Goal: Task Accomplishment & Management: Use online tool/utility

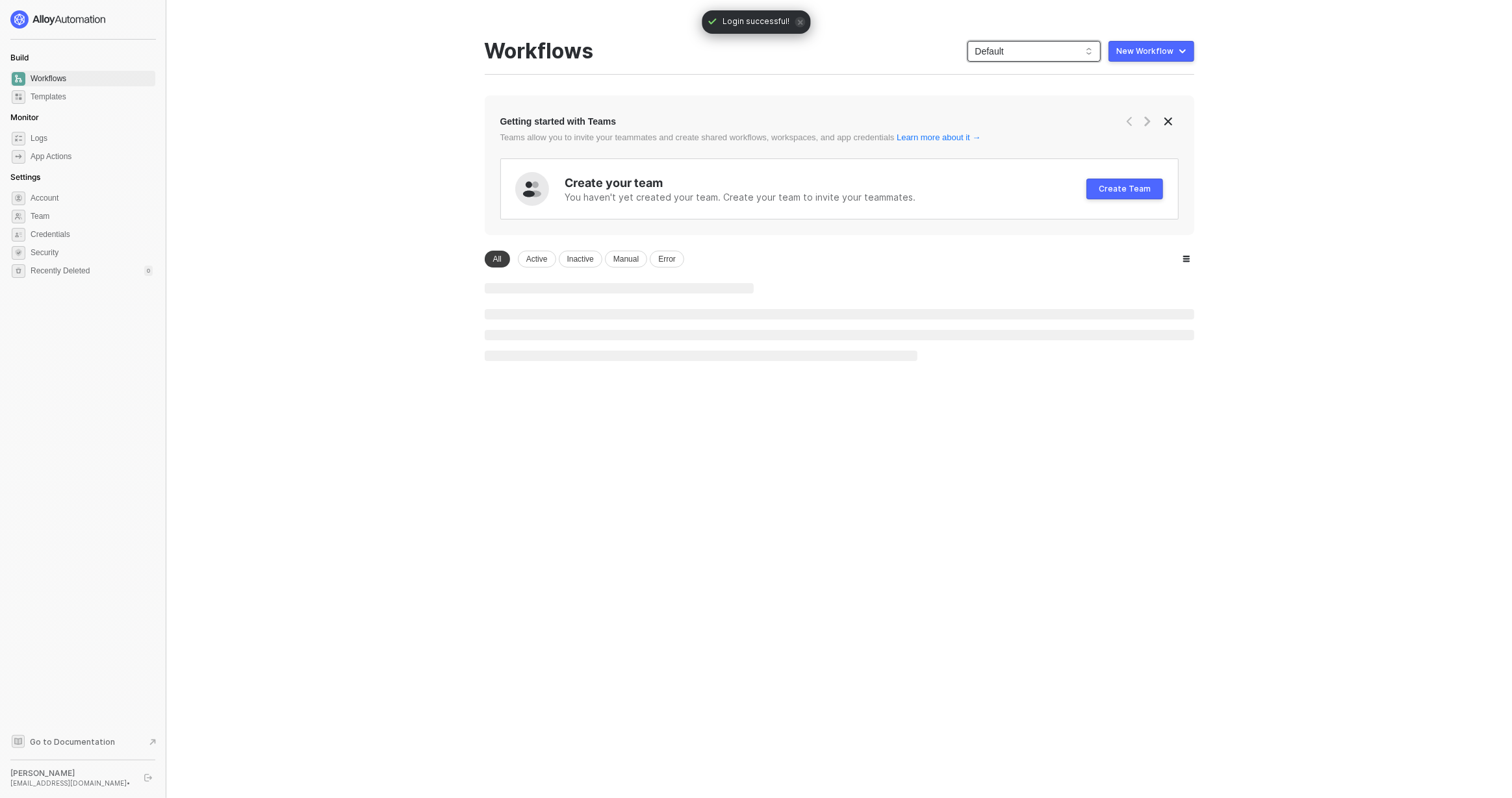
click at [991, 47] on span "Default" at bounding box center [1034, 51] width 117 height 20
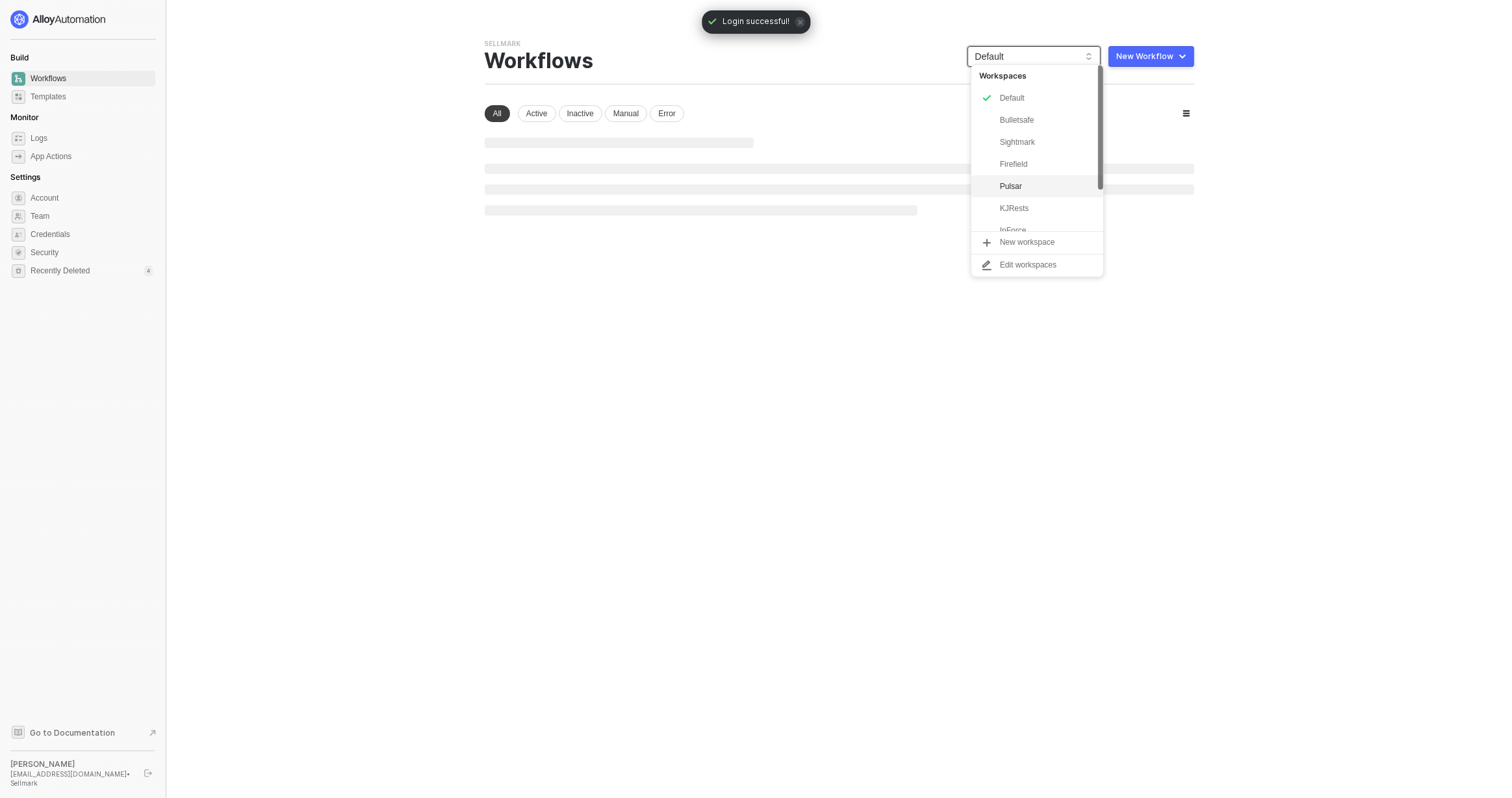
click at [1022, 191] on div "Pulsar" at bounding box center [1047, 186] width 96 height 16
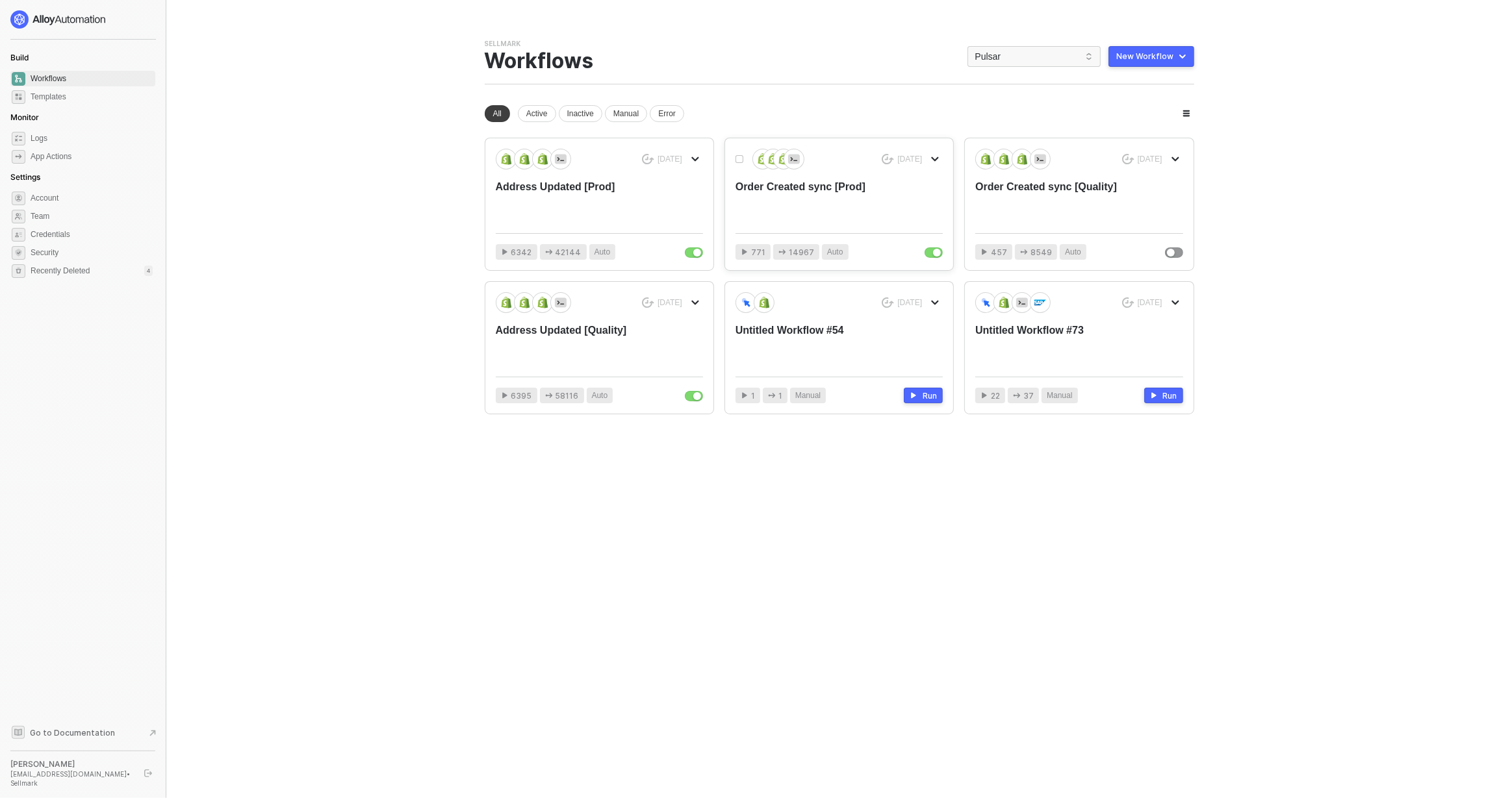
click at [812, 201] on div "Order Created sync [Prod]" at bounding box center [818, 201] width 166 height 43
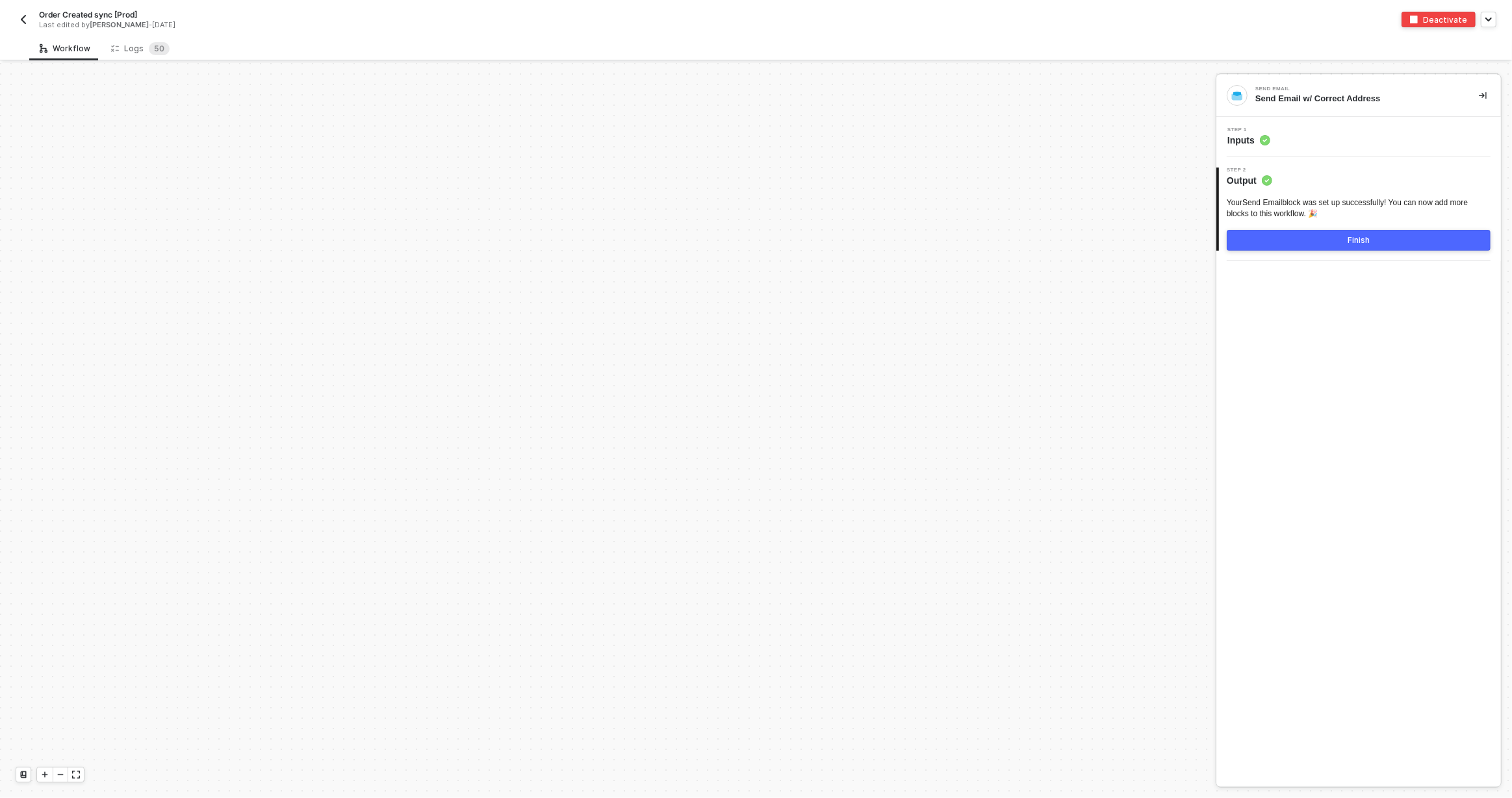
scroll to position [4475, 0]
click at [14, 21] on div "Order Created sync [Prod] Last edited by [PERSON_NAME] - [DATE] Deactivate" at bounding box center [756, 18] width 1512 height 36
click at [20, 22] on img "button" at bounding box center [23, 19] width 10 height 10
click at [120, 44] on div "Logs 1 6" at bounding box center [139, 48] width 57 height 13
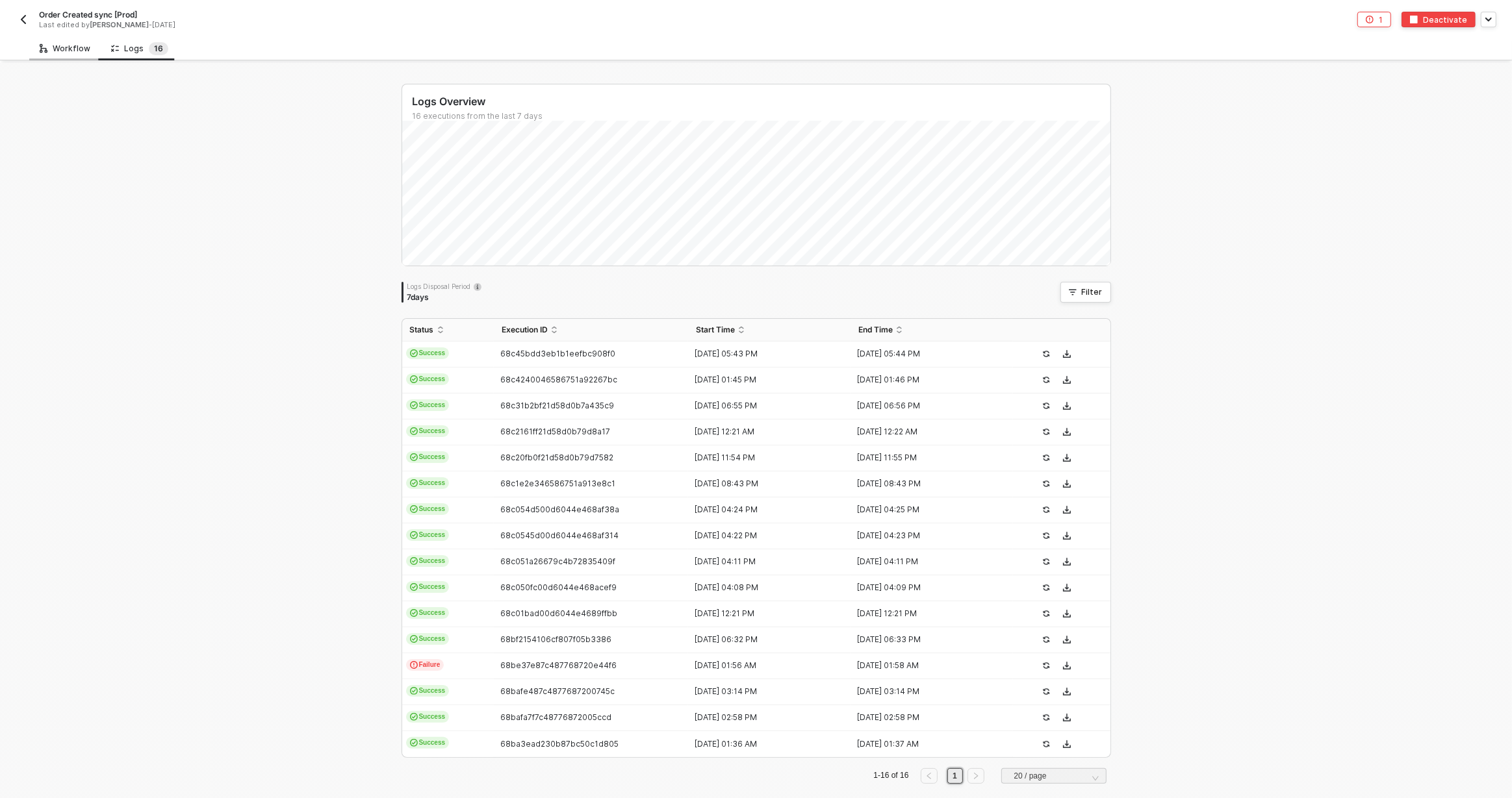
click at [75, 47] on div "Workflow" at bounding box center [65, 48] width 50 height 10
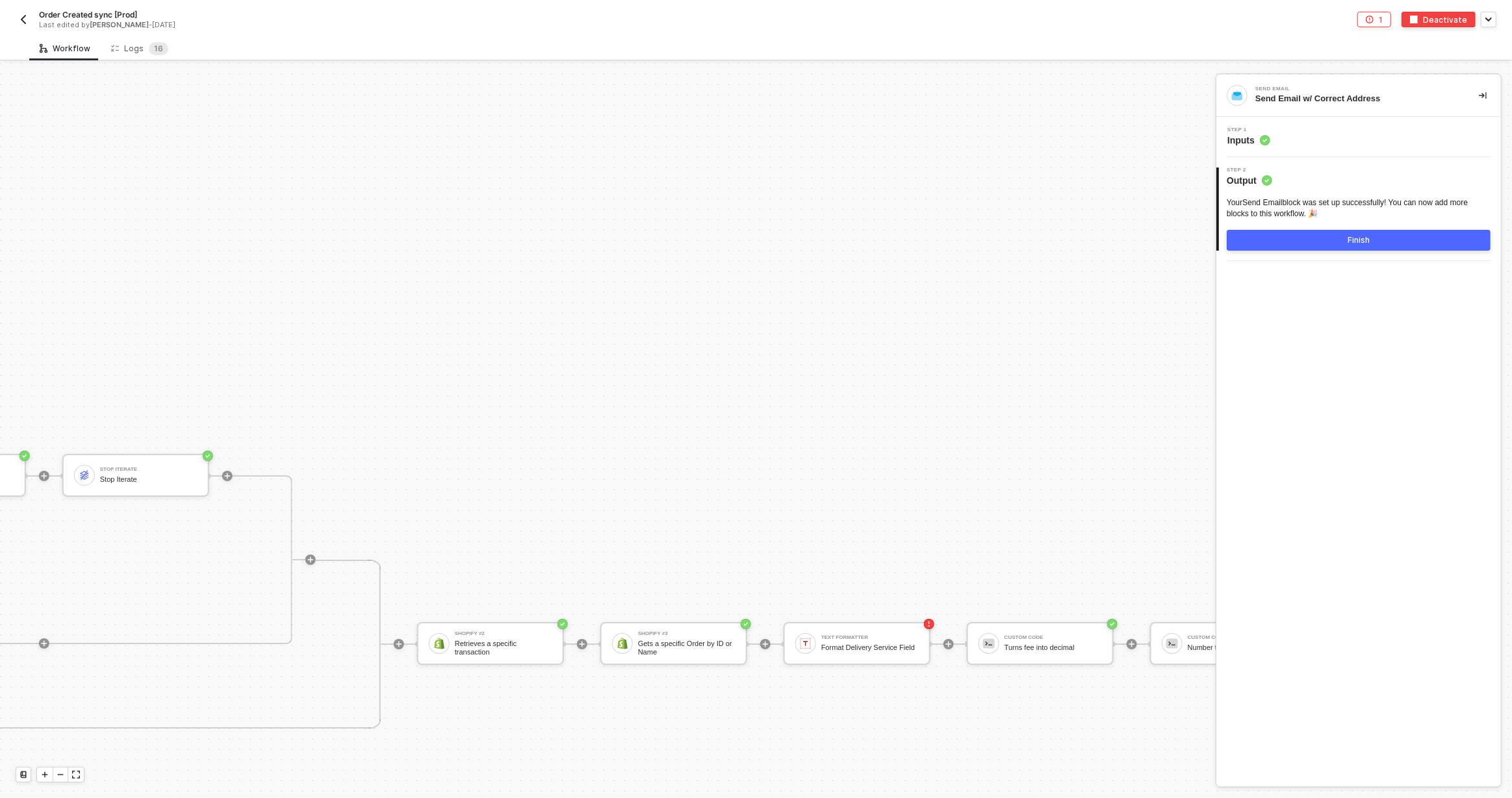
scroll to position [5013, 1223]
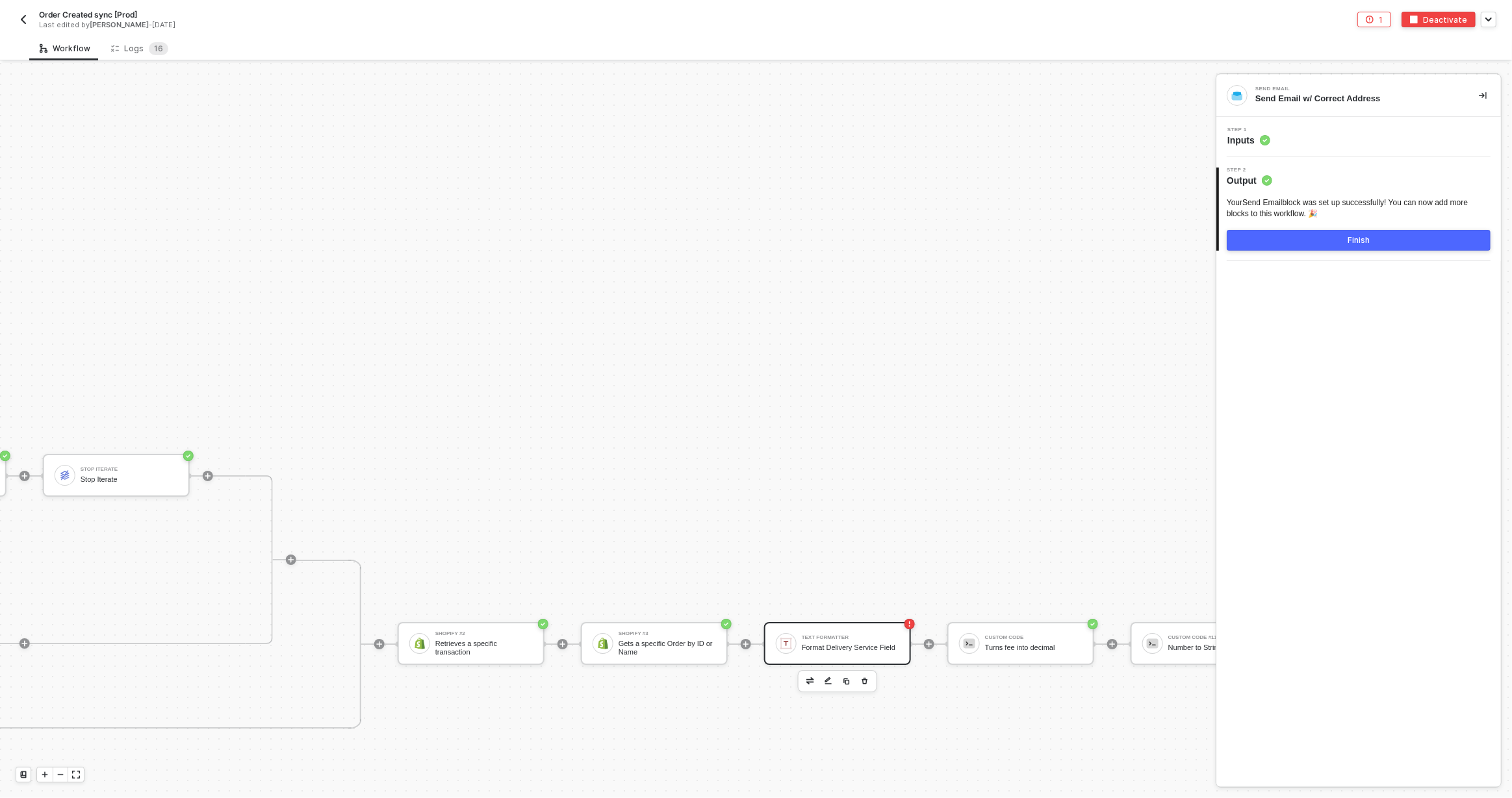
click at [898, 644] on div "Format Delivery Service Field" at bounding box center [850, 647] width 98 height 8
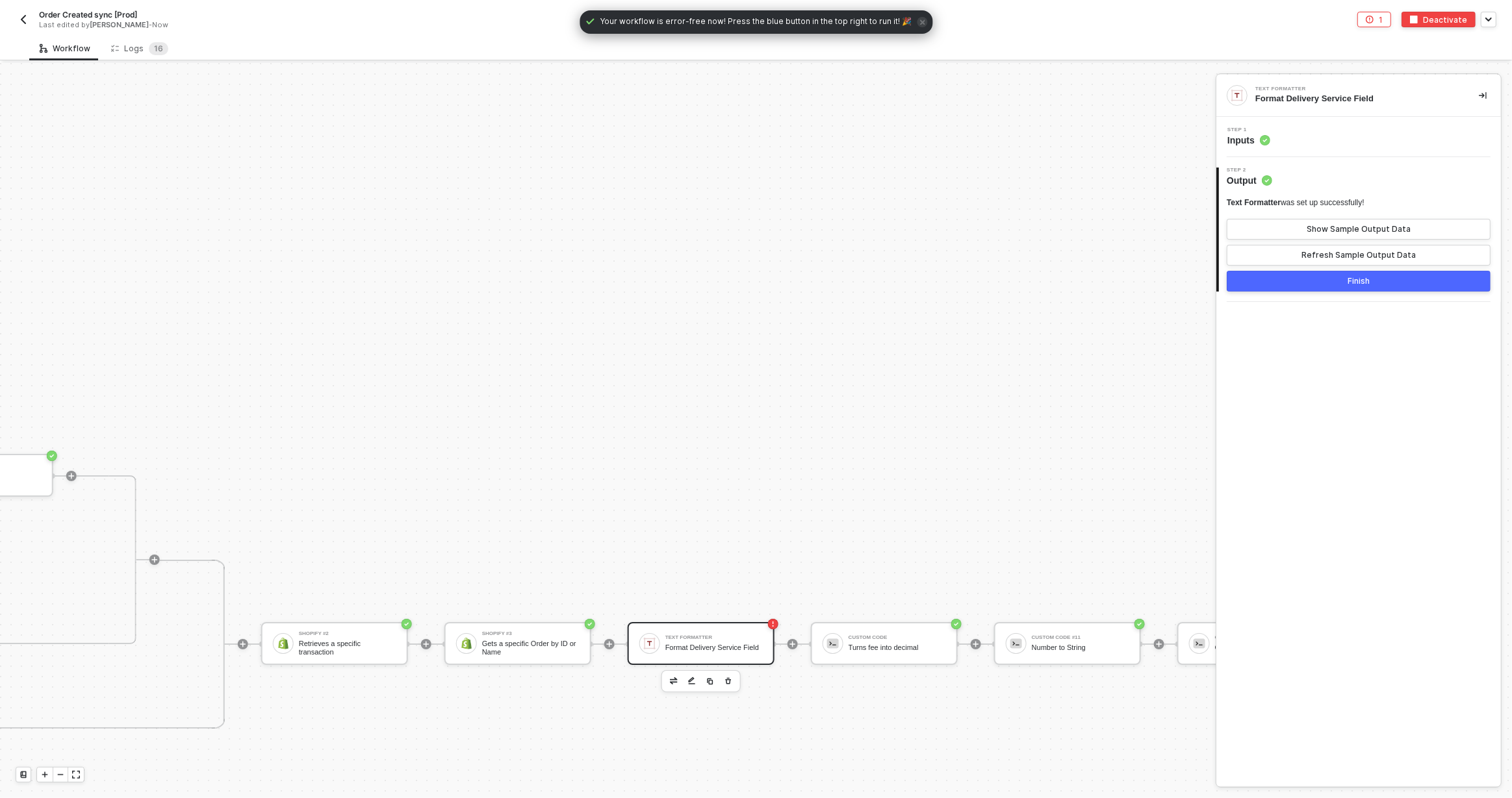
scroll to position [5013, 1345]
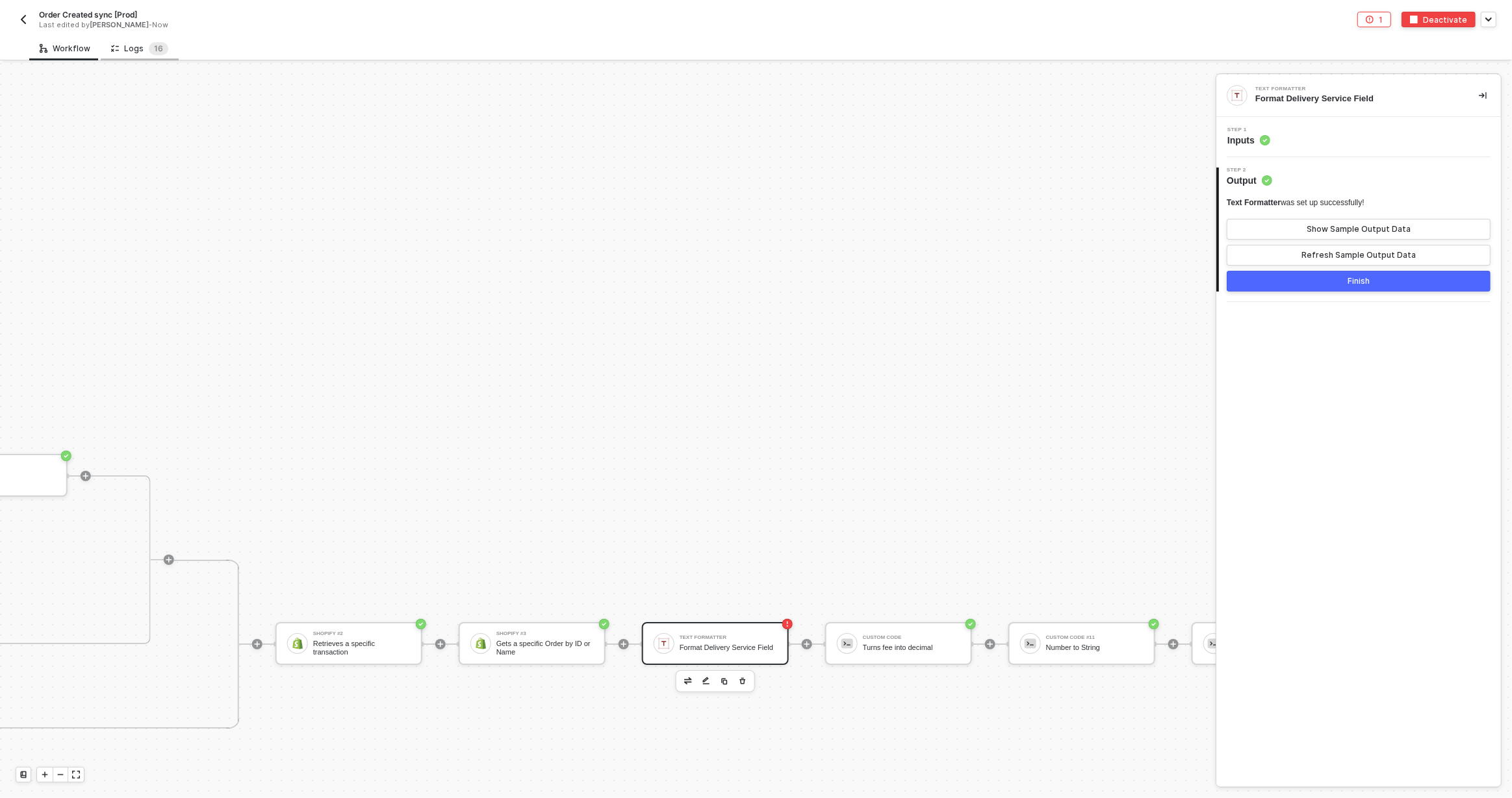
click at [139, 54] on div "Logs 1 6" at bounding box center [139, 48] width 57 height 13
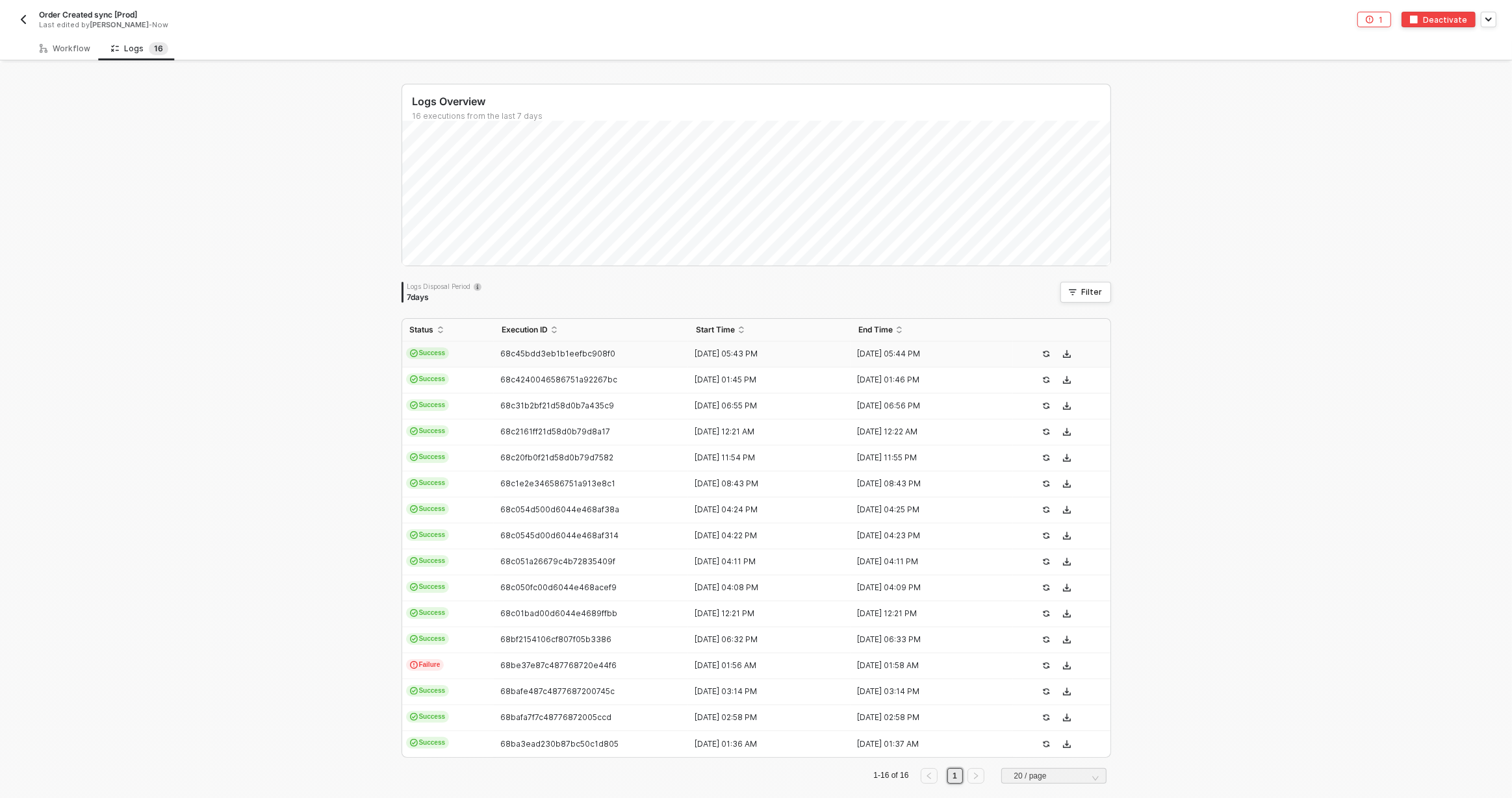
click at [455, 352] on td "Success" at bounding box center [448, 354] width 91 height 26
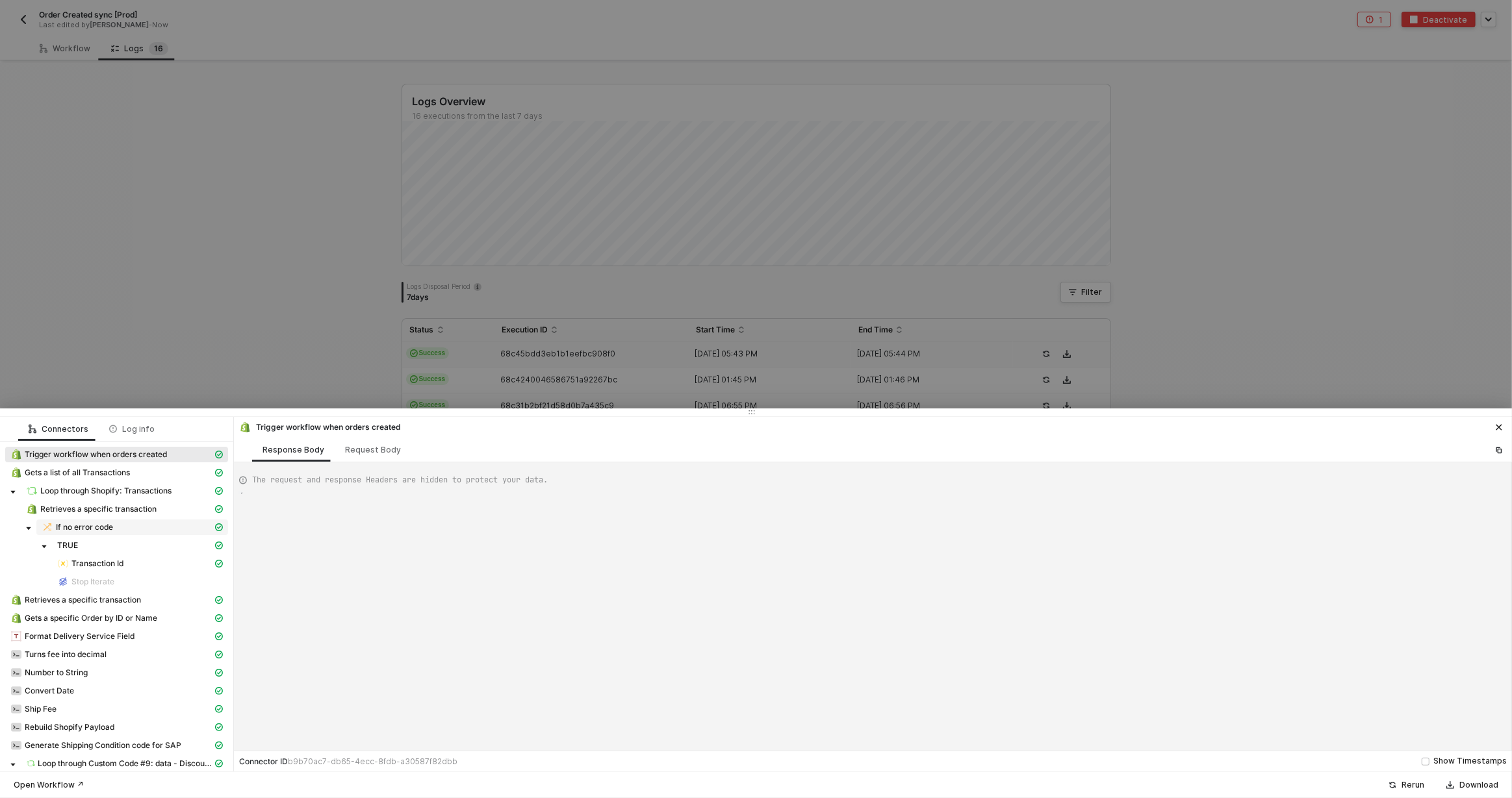
scroll to position [117, 0]
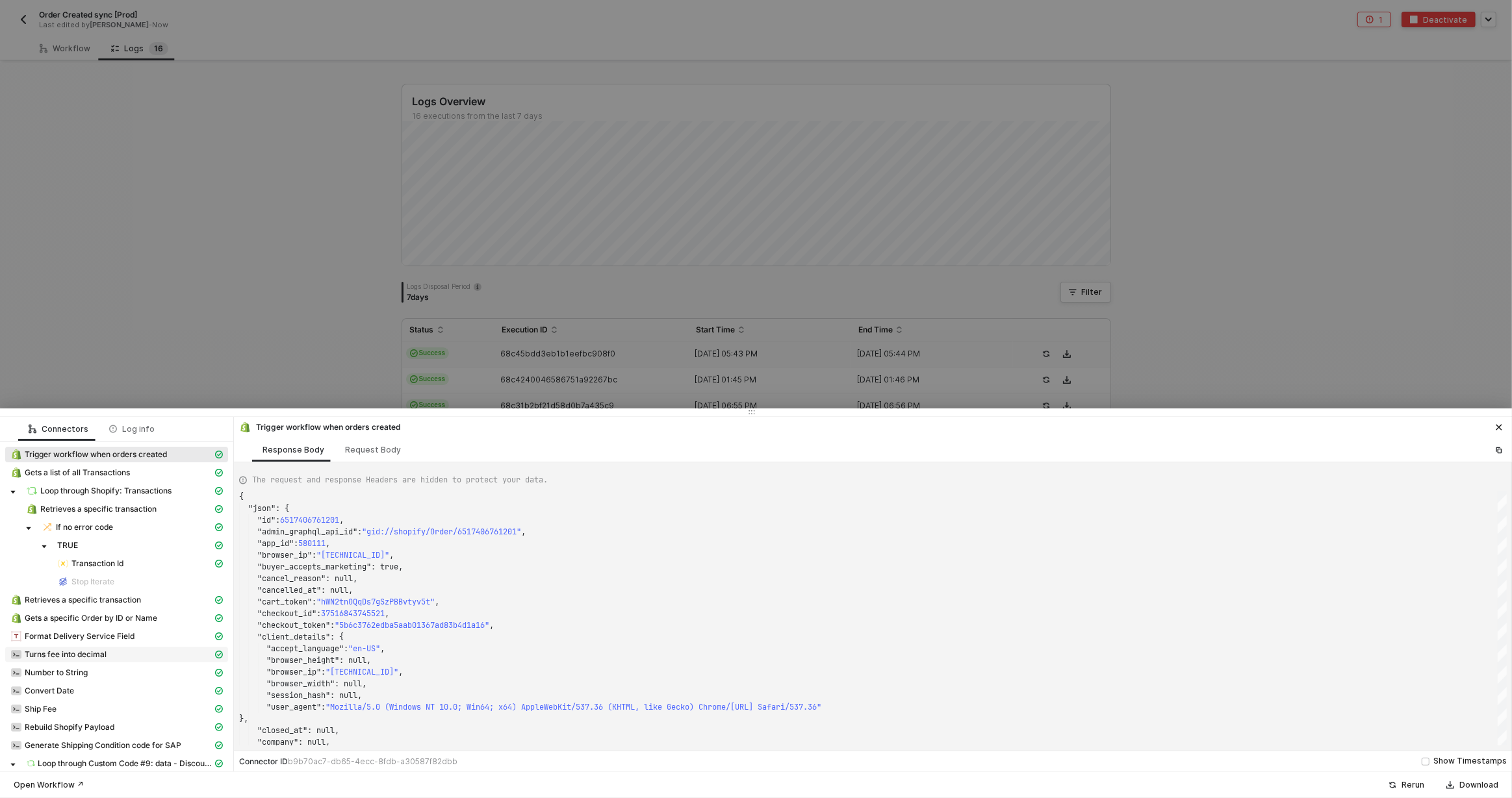
click at [91, 657] on span "Turns fee into decimal" at bounding box center [66, 654] width 82 height 10
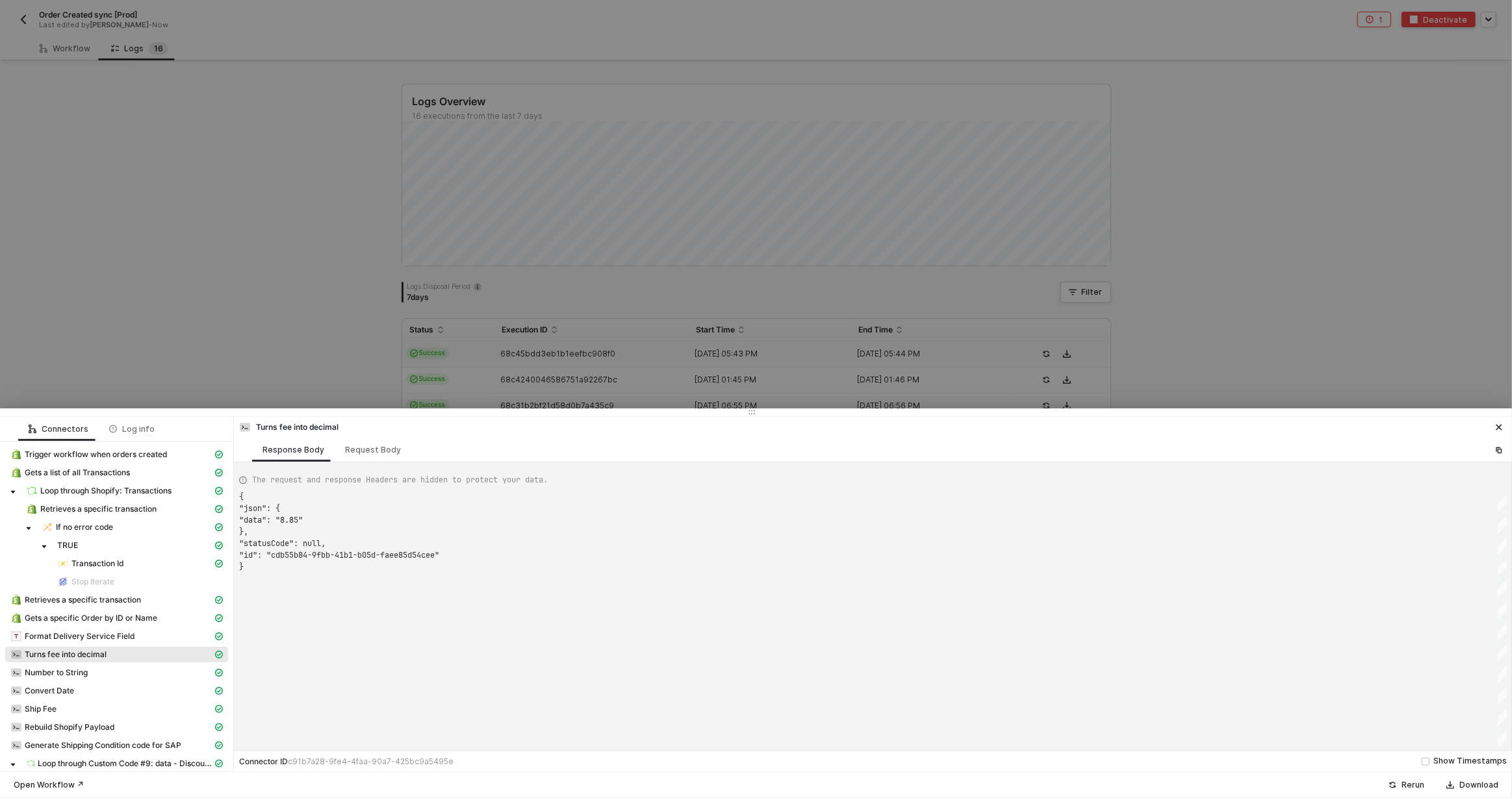
scroll to position [70, 0]
click at [139, 430] on div "Log info" at bounding box center [131, 429] width 46 height 10
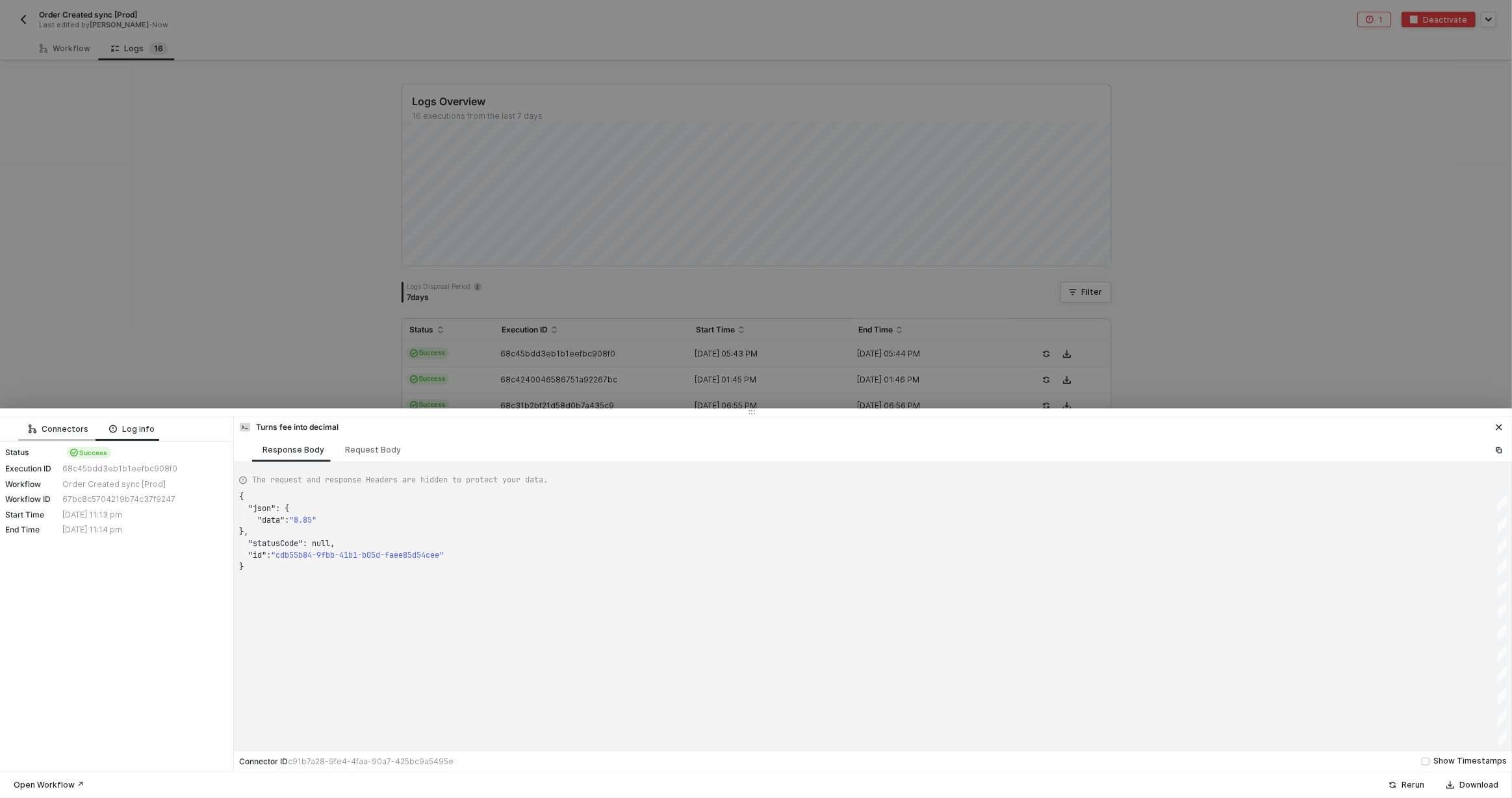
click at [56, 440] on div "Connectors" at bounding box center [59, 429] width 81 height 24
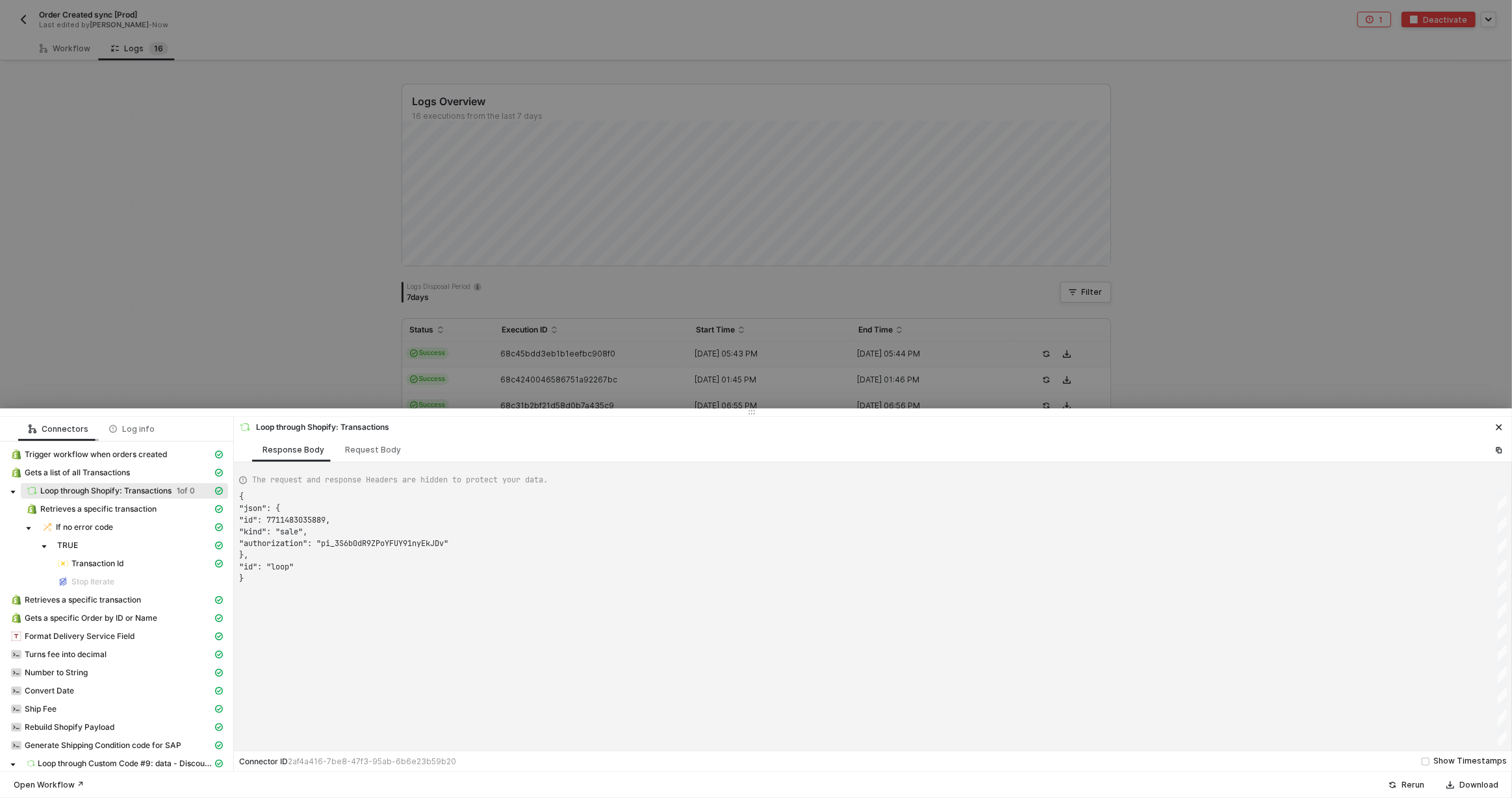
scroll to position [81, 0]
click at [113, 659] on div "Turns fee into decimal" at bounding box center [111, 654] width 202 height 12
type textarea "{ "json": { "data": "8.85" }, "statusCode": null, "id": "cdb55b84-9fbb-41b1-b05…"
click at [98, 81] on div at bounding box center [756, 399] width 1512 height 798
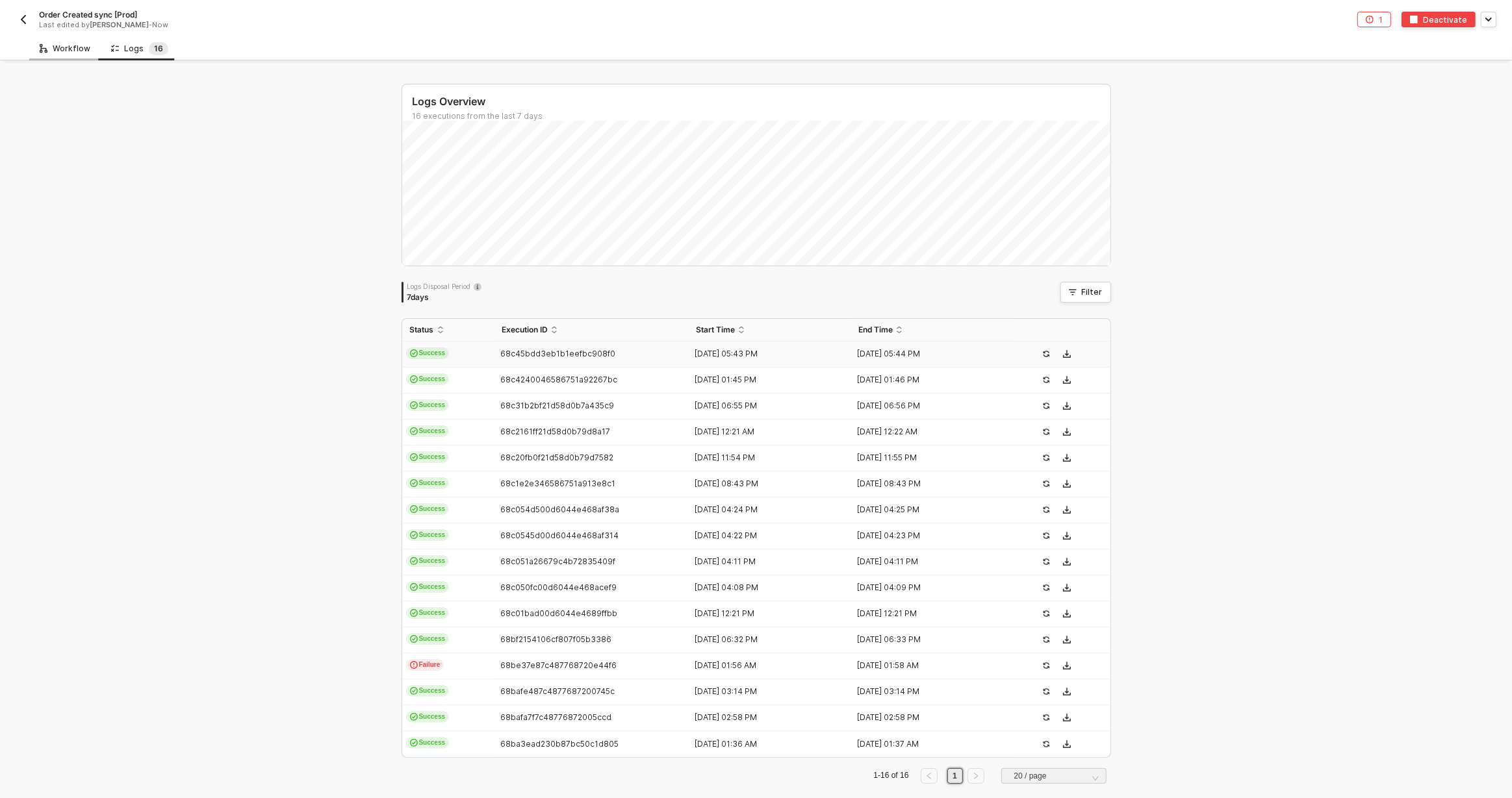
click at [54, 50] on div "Workflow" at bounding box center [65, 48] width 50 height 10
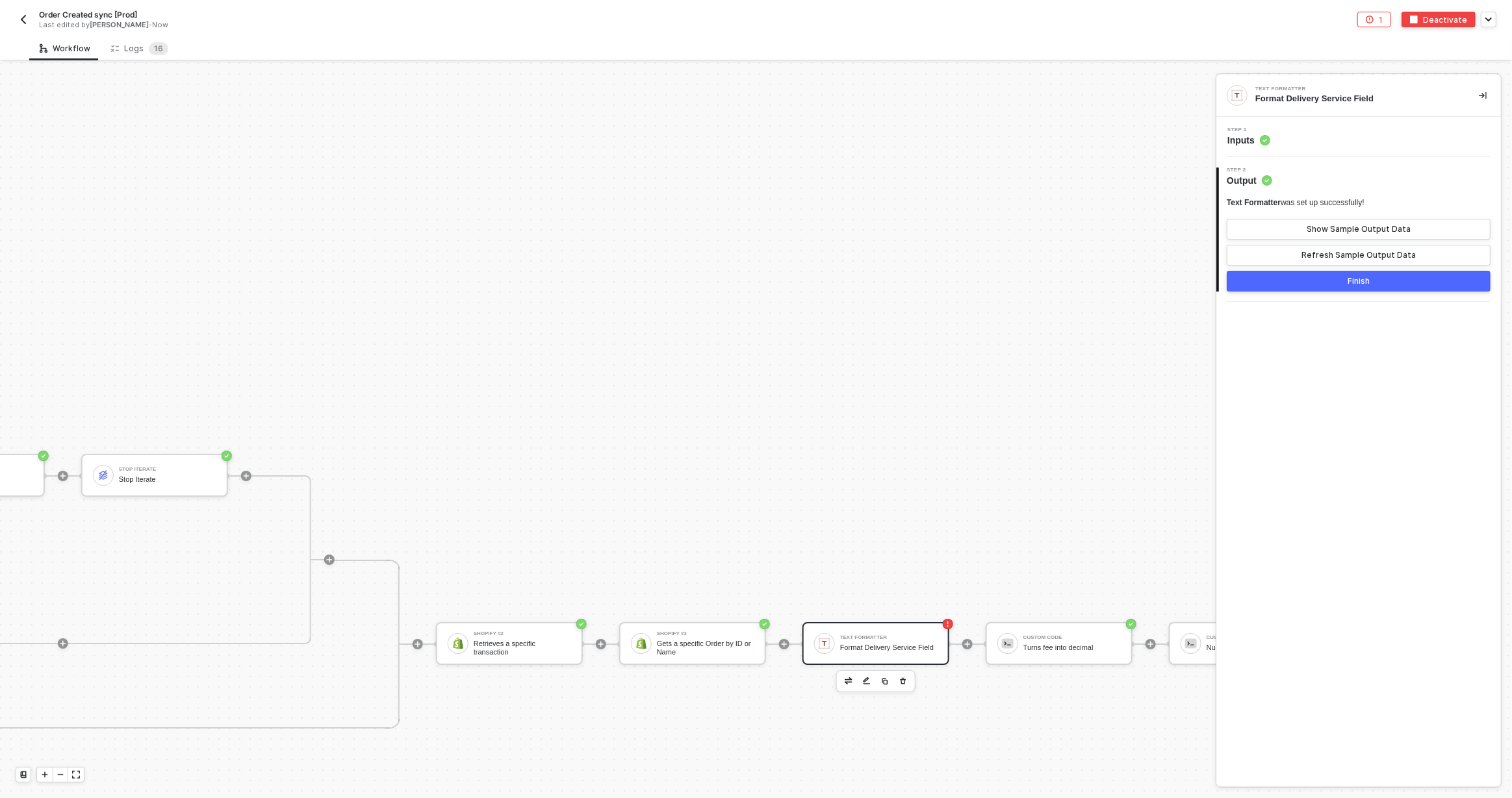
scroll to position [5013, 1209]
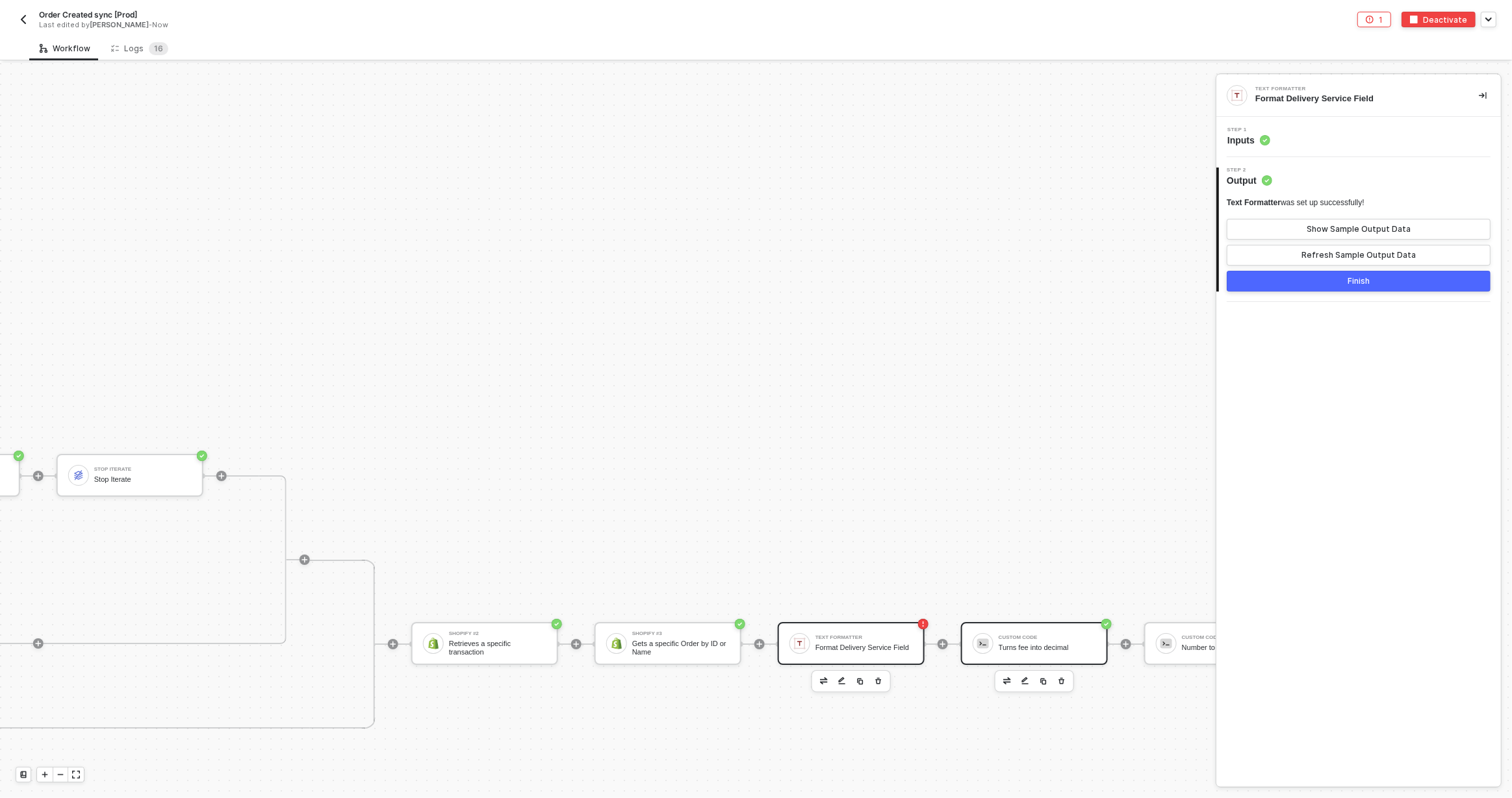
click at [1018, 632] on div "Custom Code Turns fee into decimal" at bounding box center [1047, 644] width 98 height 25
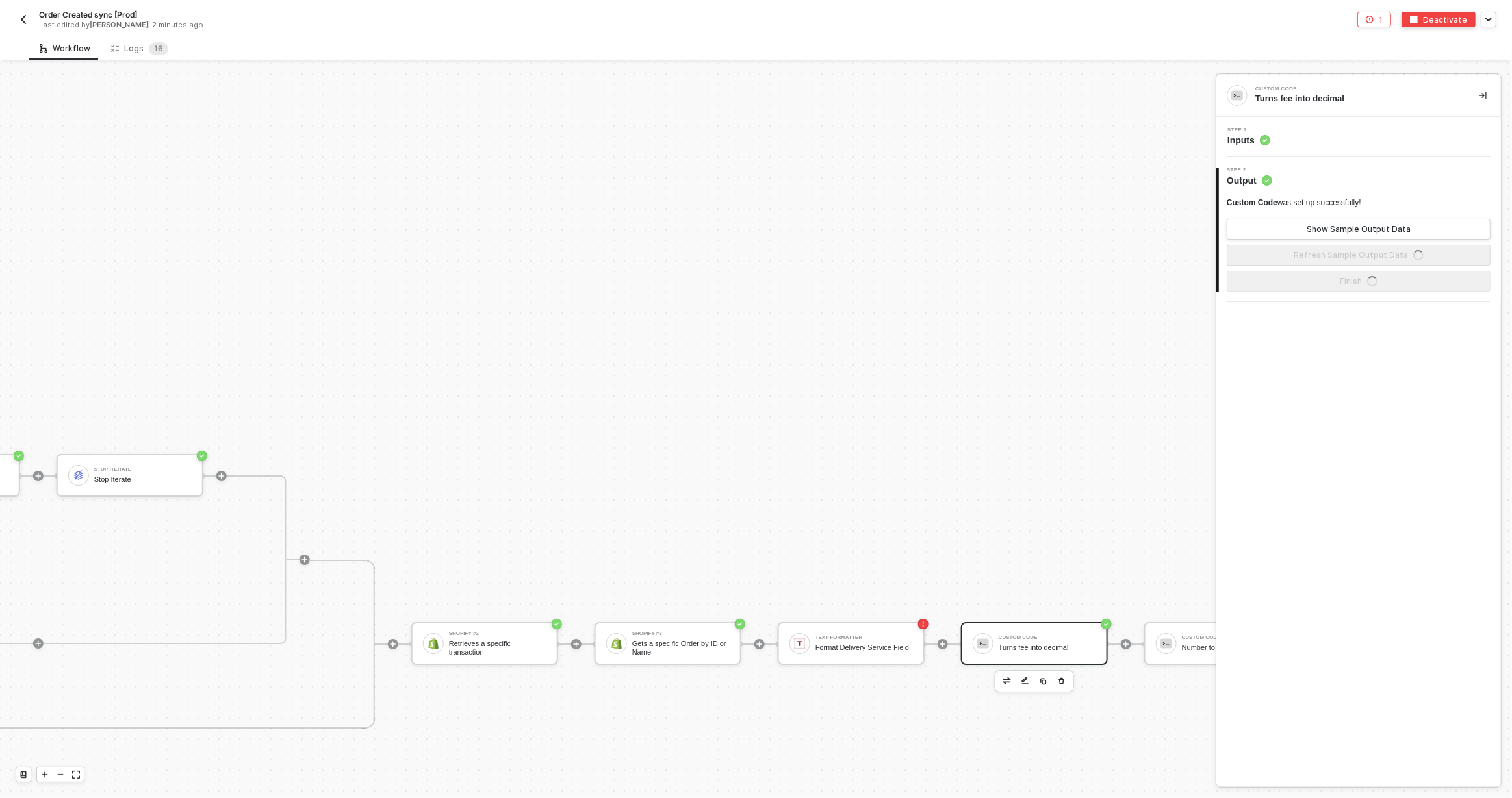
click at [1290, 119] on div "Step 1 Inputs" at bounding box center [1358, 137] width 285 height 40
click at [1289, 124] on div "Step 1 Inputs" at bounding box center [1358, 137] width 285 height 40
click at [1289, 134] on div "Step 1 Inputs" at bounding box center [1359, 137] width 281 height 20
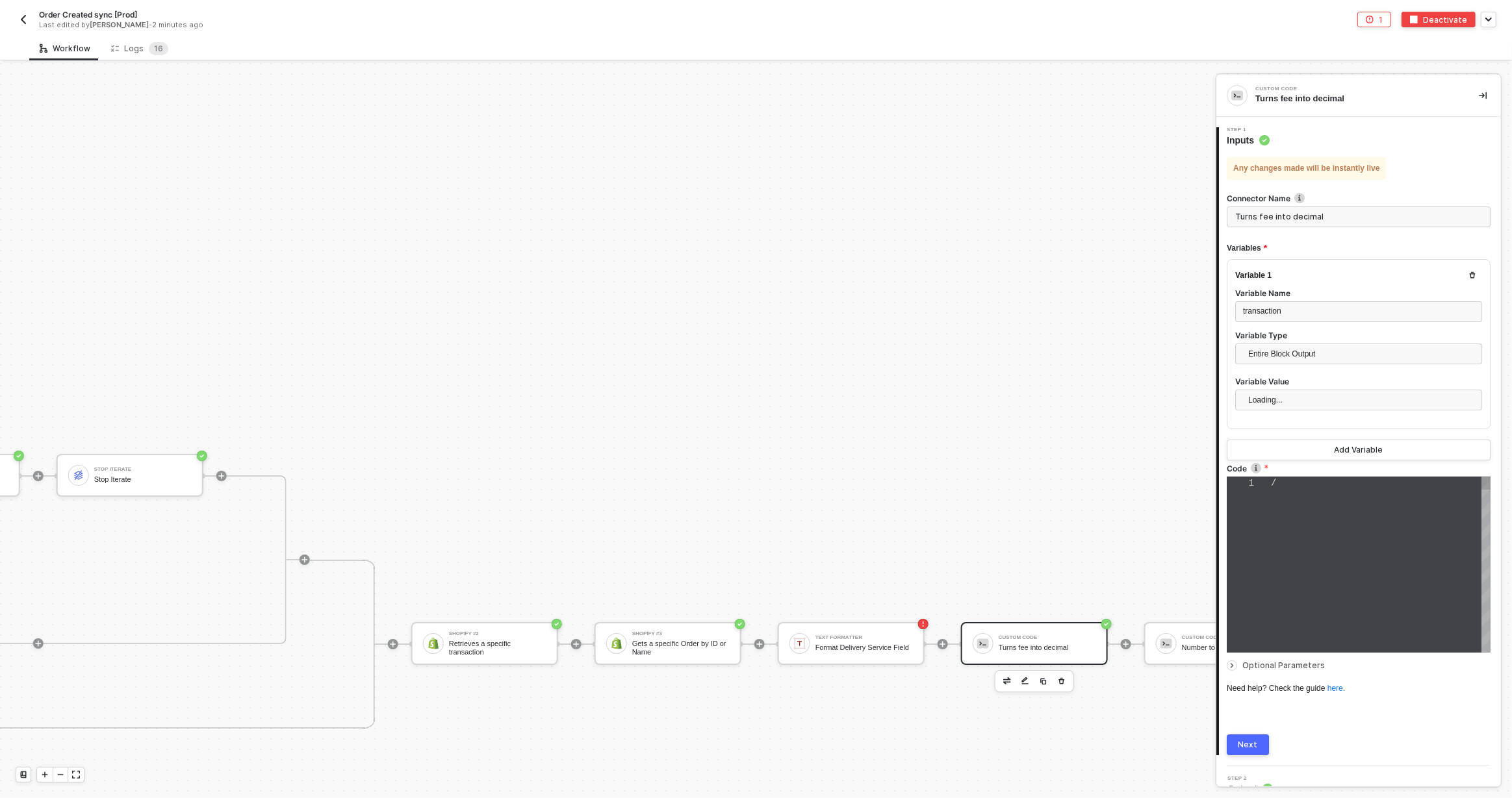
type textarea "// function processPaymentPayload(payload) { // if (payload.gateway === 'paypal…"
click at [1284, 596] on span "// else if (payload.gateway ===" at bounding box center [1366, 592] width 191 height 10
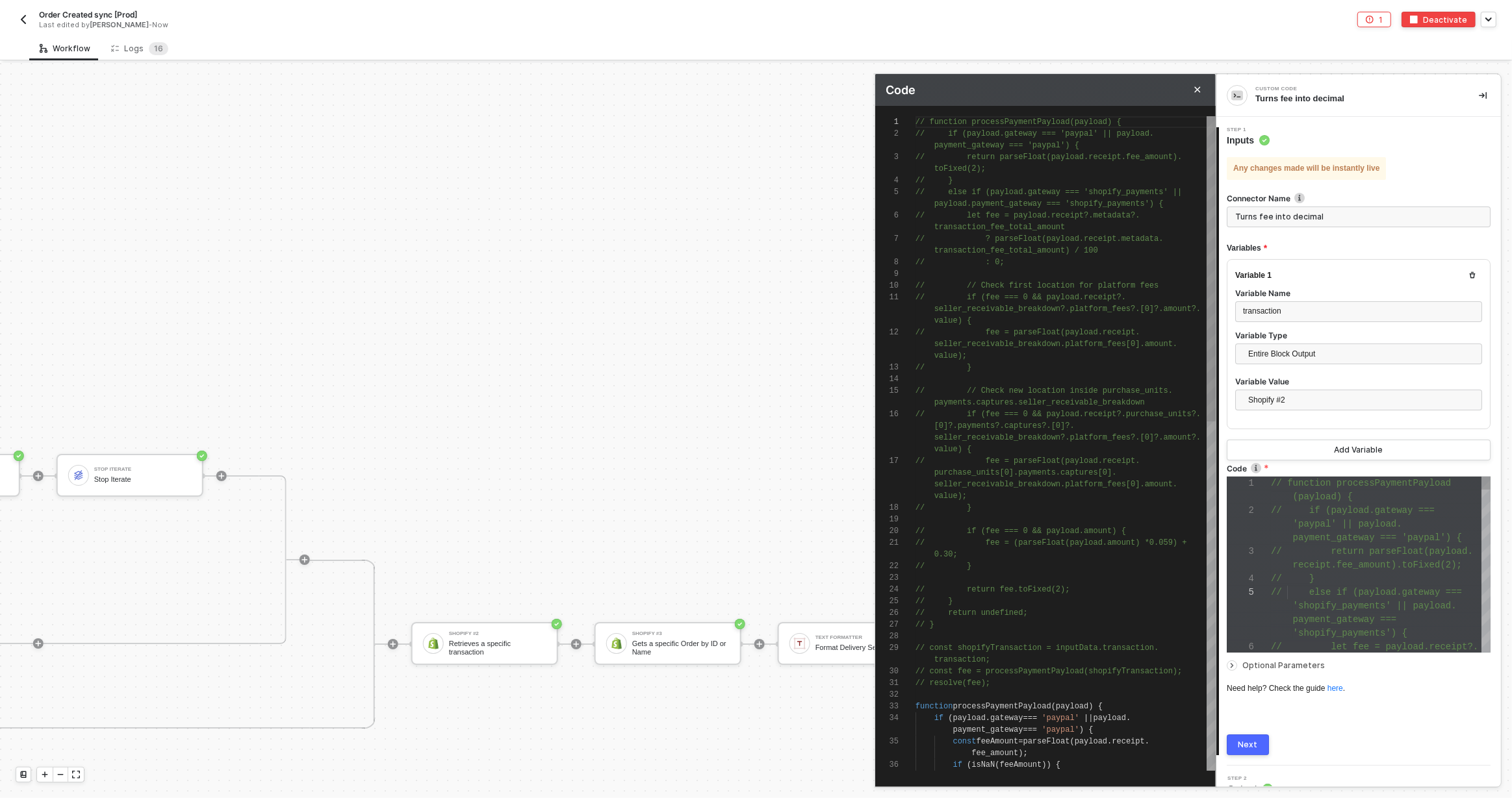
scroll to position [70, 0]
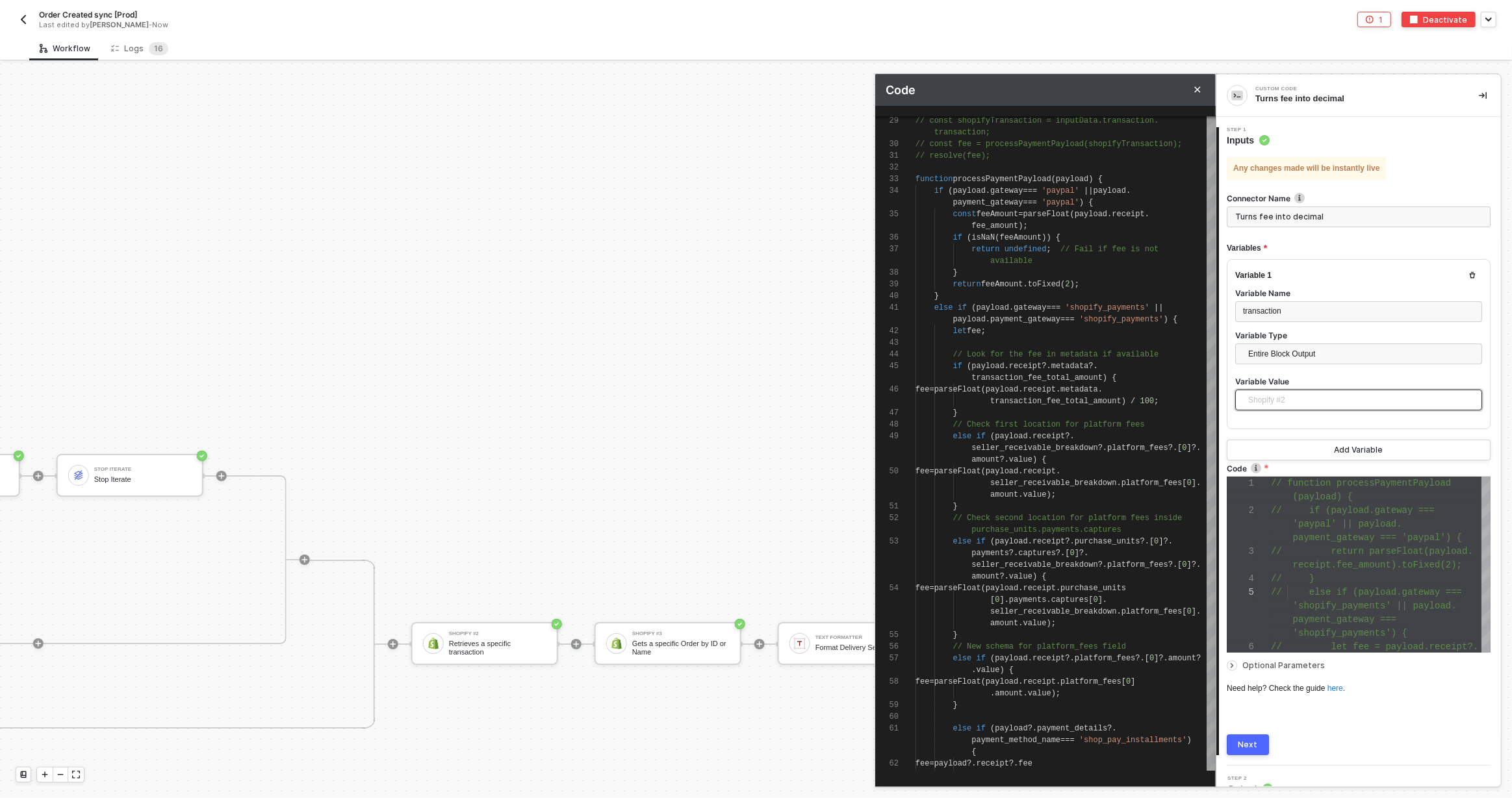
click at [1284, 404] on span "Shopify #2" at bounding box center [1360, 400] width 226 height 20
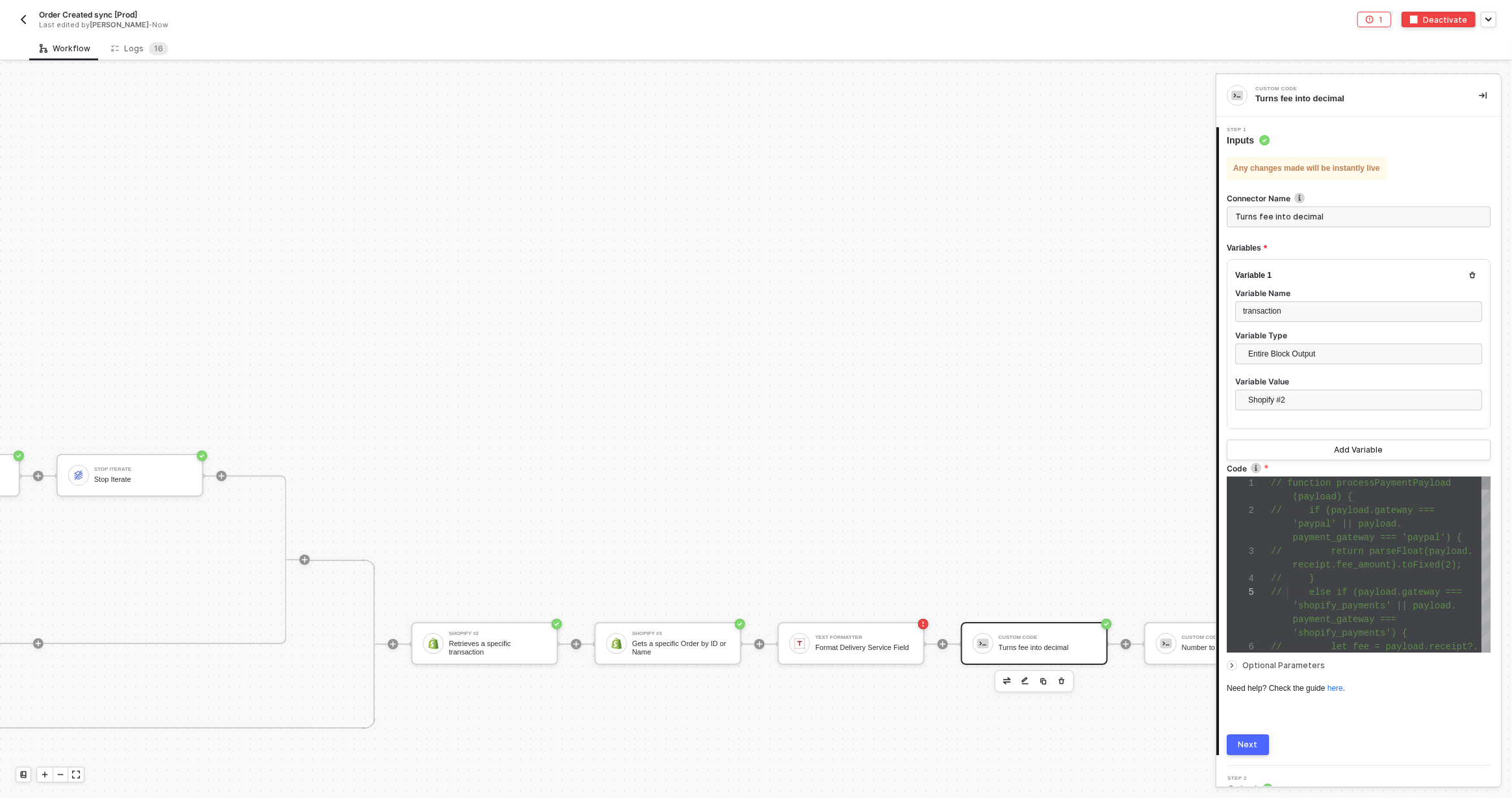
scroll to position [13, 21]
click at [1279, 525] on span at bounding box center [1282, 524] width 22 height 10
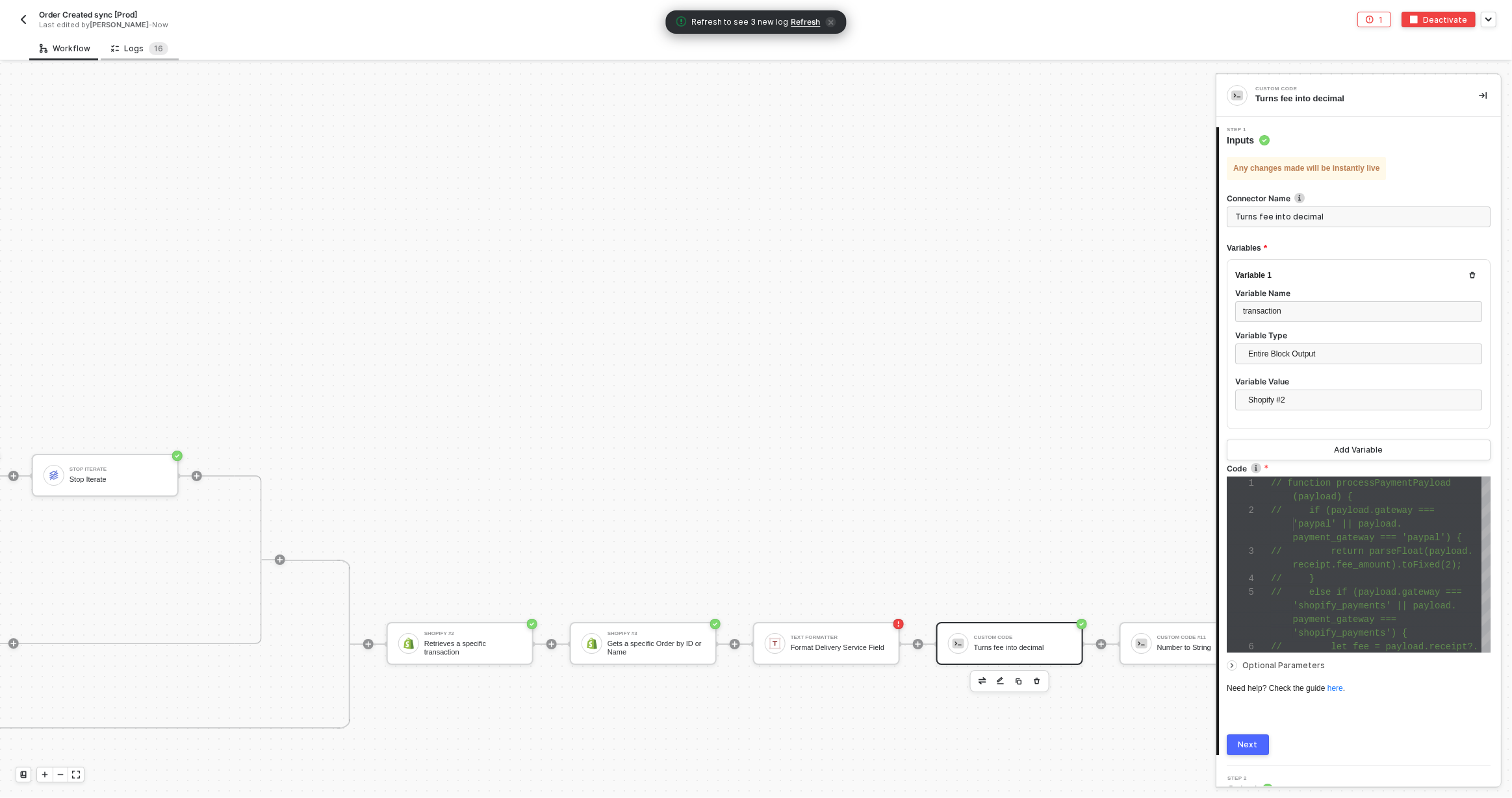
click at [140, 50] on div "Logs 1 6" at bounding box center [139, 48] width 57 height 13
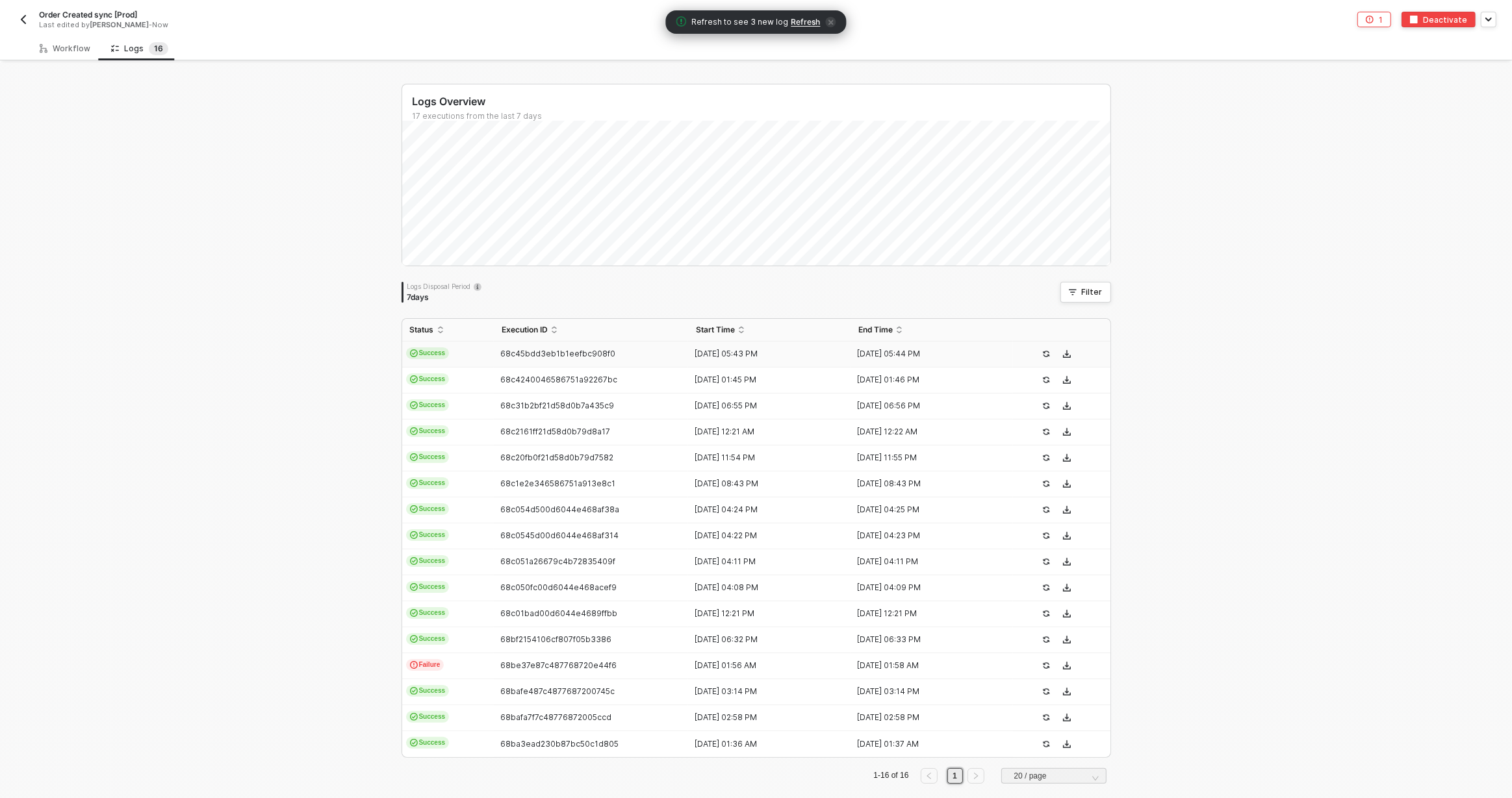
click at [451, 355] on td "Success" at bounding box center [448, 354] width 91 height 26
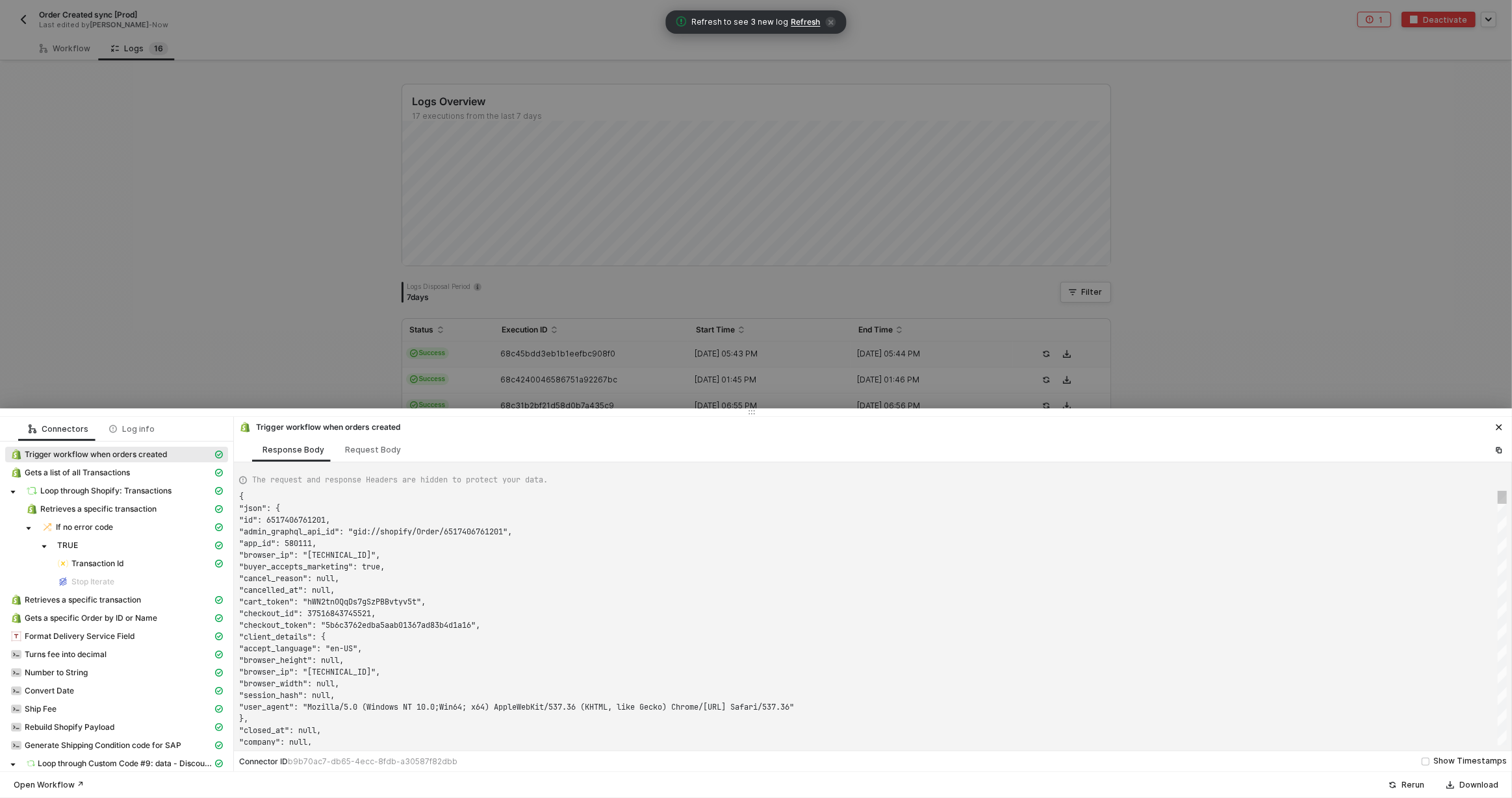
scroll to position [117, 0]
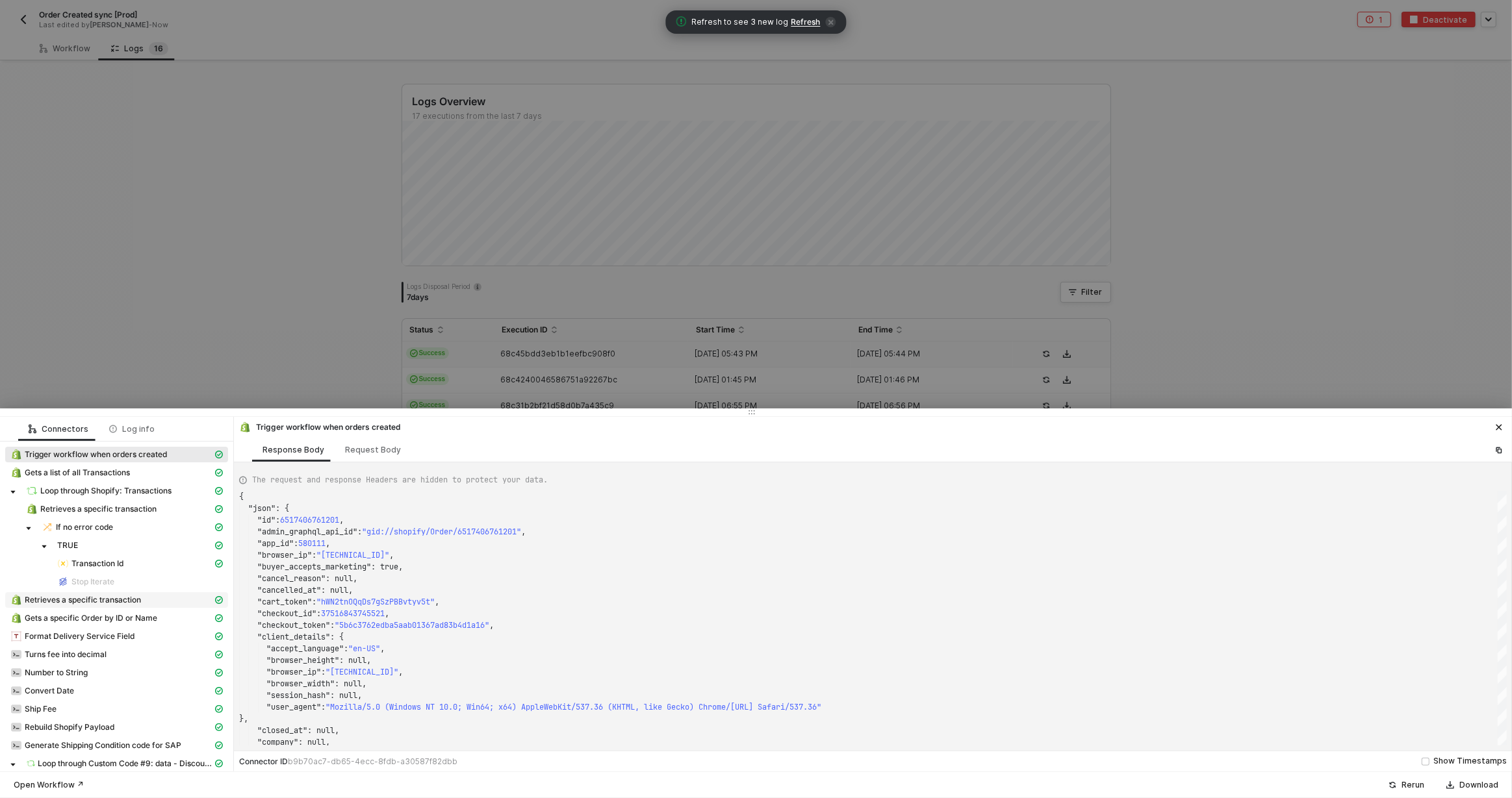
click at [122, 601] on span "Retrieves a specific transaction" at bounding box center [83, 599] width 116 height 10
type textarea "{ "json": { "transaction": { "id": 7711483035889, "order_id": 6517406761201, "k…"
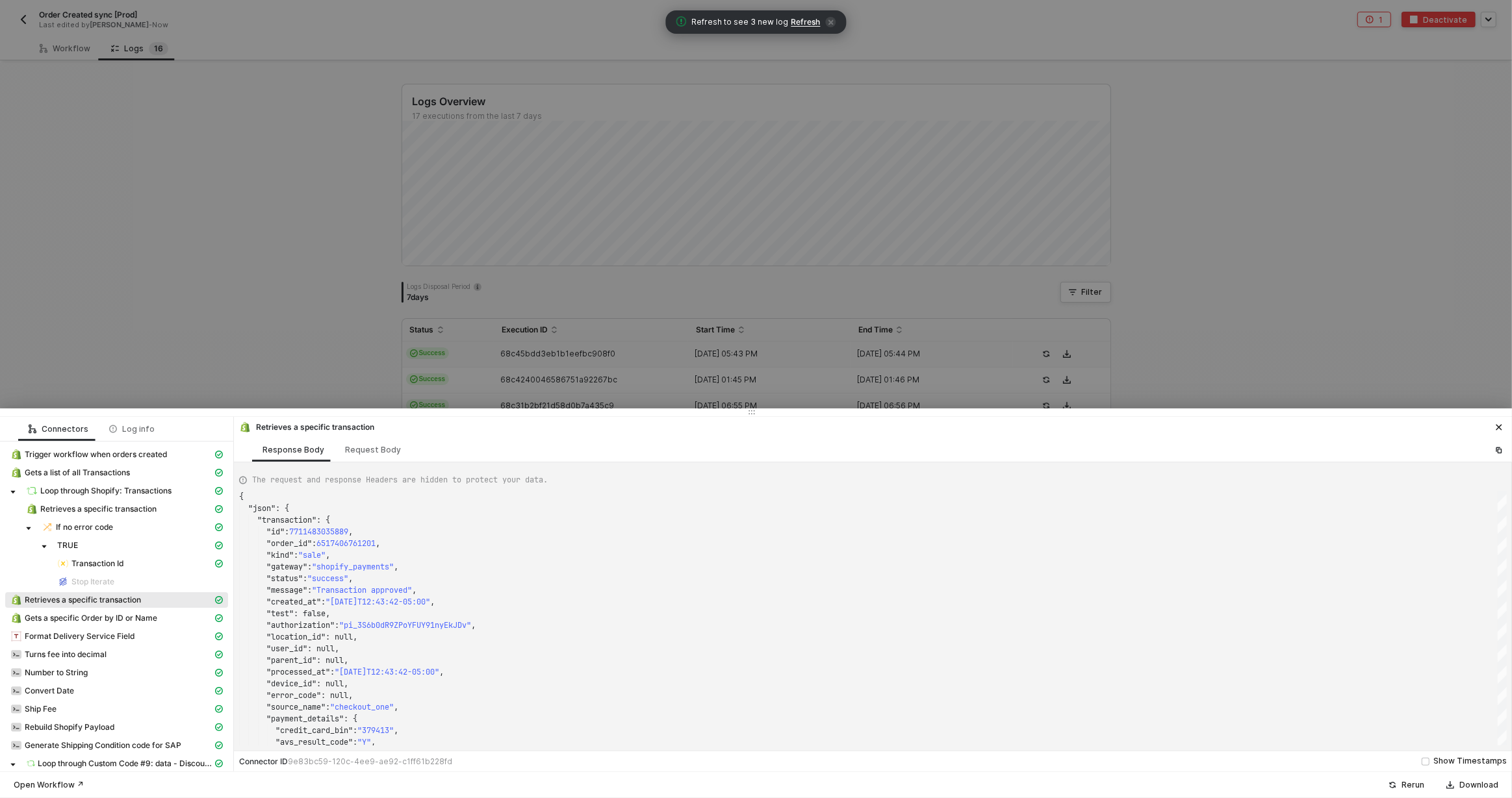
click at [263, 339] on div at bounding box center [756, 399] width 1512 height 798
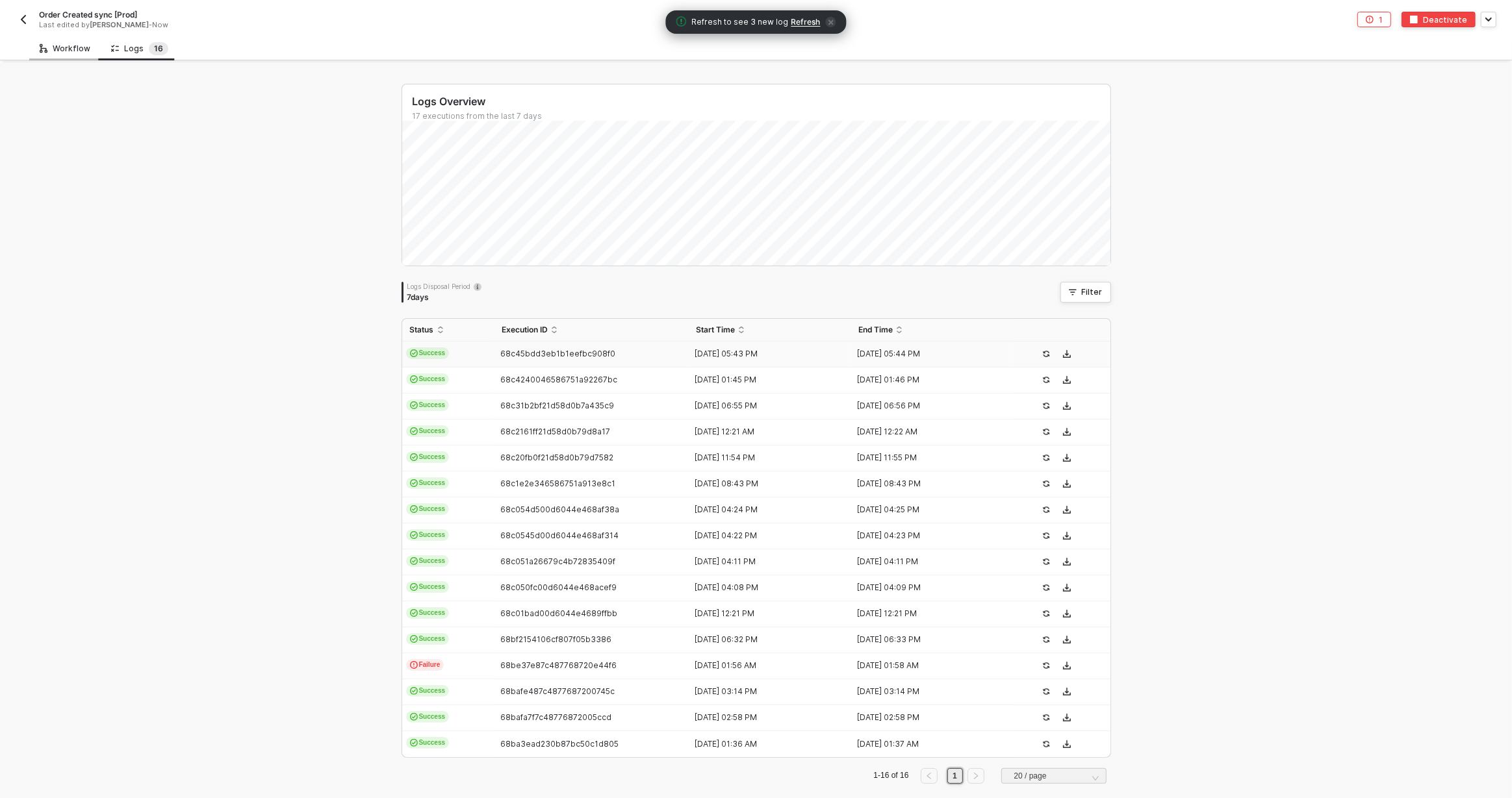
click at [66, 55] on div "Workflow" at bounding box center [64, 48] width 72 height 24
type textarea "// function processPaymentPayload(payload) { // if (payload.gateway === 'paypal…"
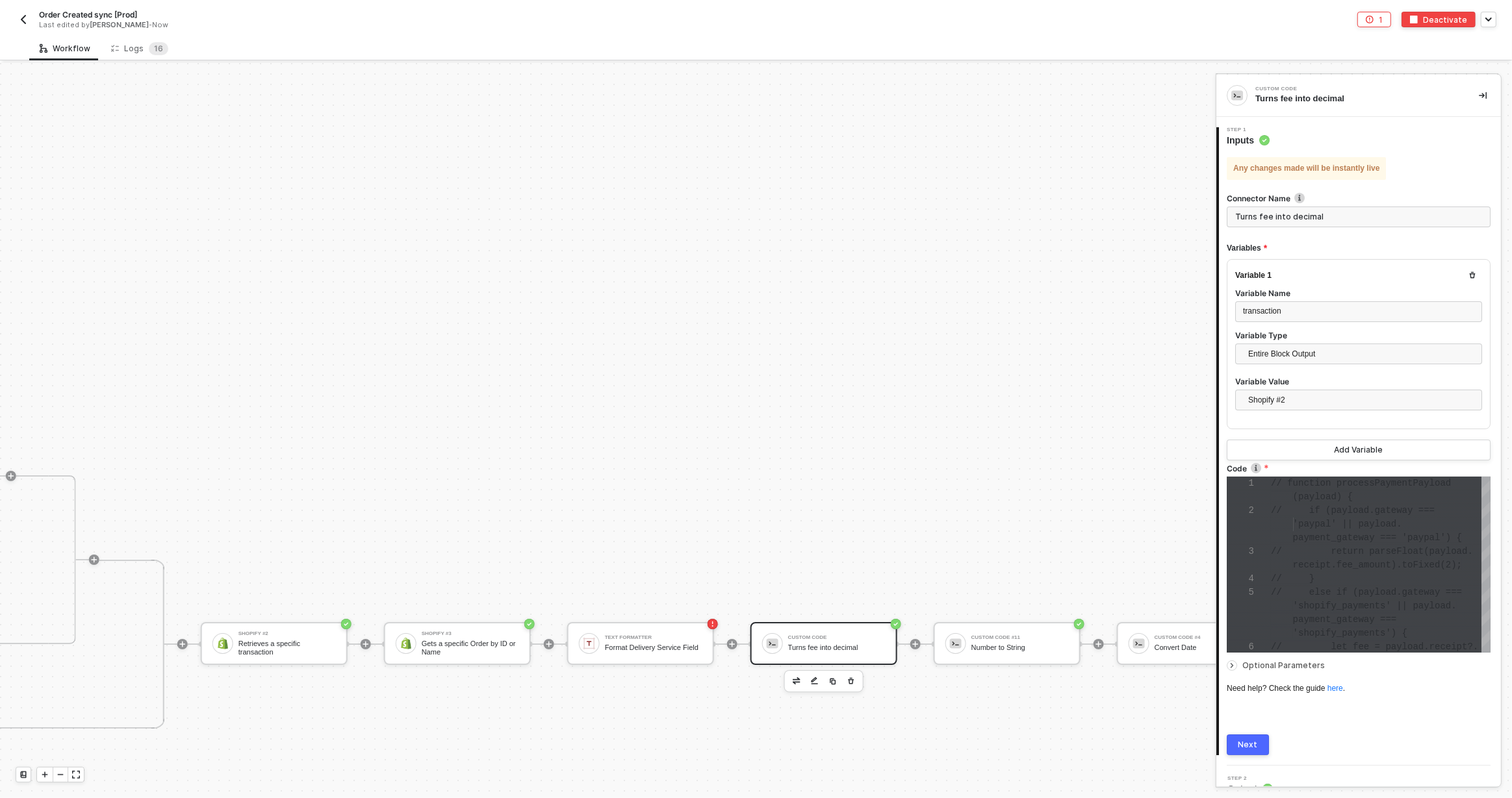
scroll to position [5013, 1448]
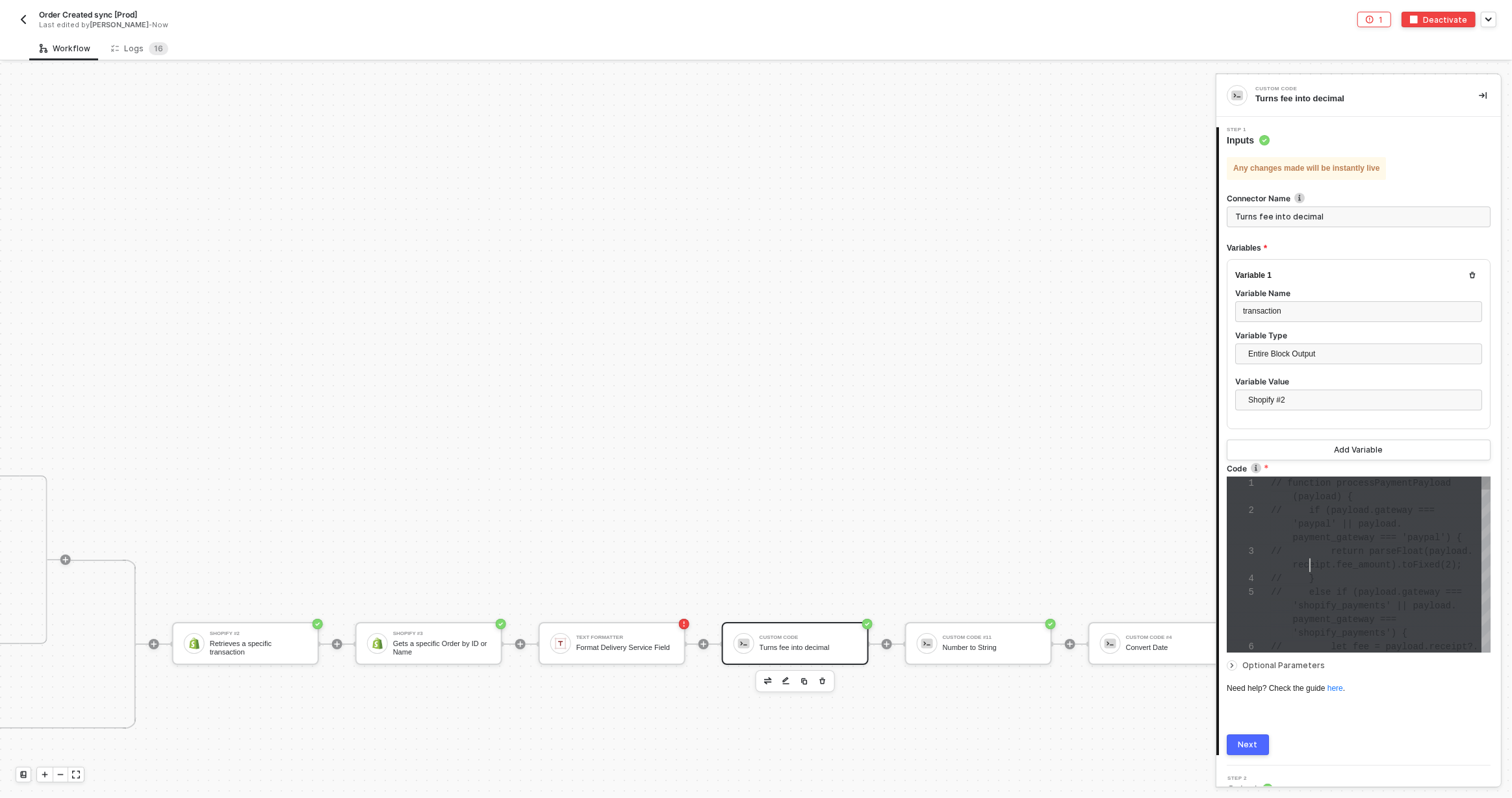
click at [1309, 566] on div "1 2 3 4 5 6 // function processPaymentPayload (payload) { // if (payload.gatewa…" at bounding box center [1358, 564] width 263 height 176
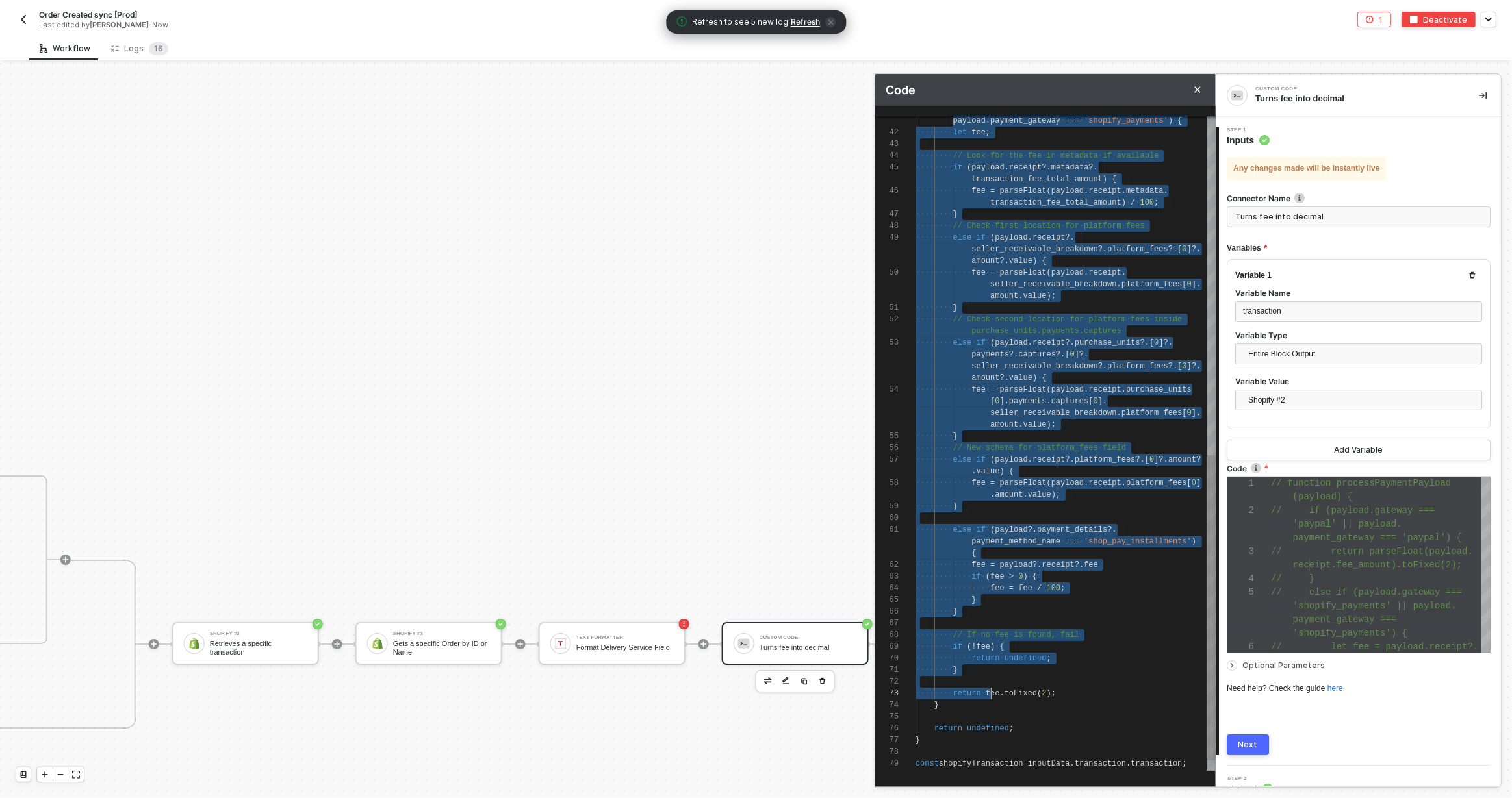
scroll to position [12, 23]
drag, startPoint x: 932, startPoint y: 191, endPoint x: 987, endPoint y: 700, distance: 512.0
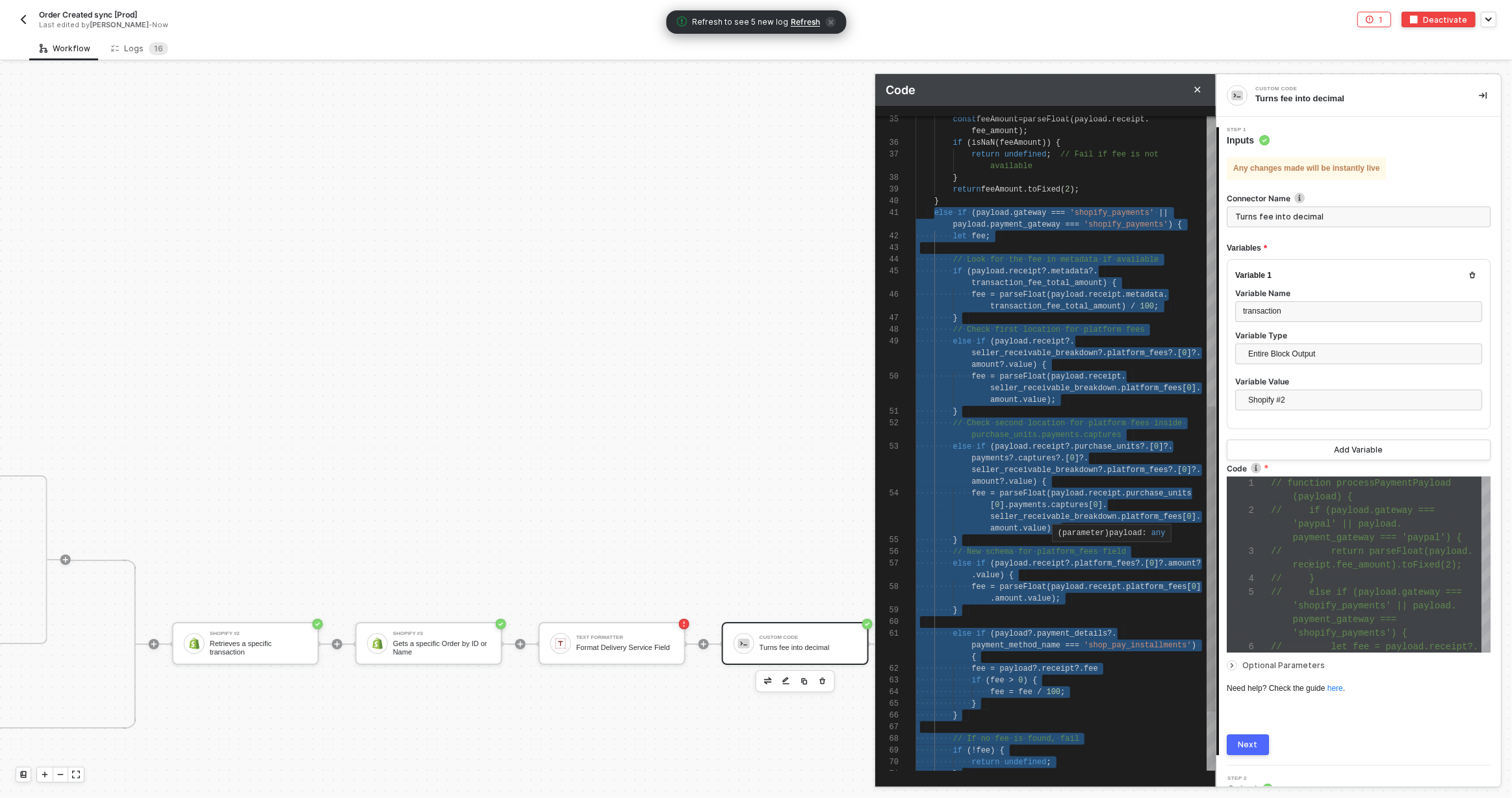
click at [1053, 494] on span "payload" at bounding box center [1067, 494] width 33 height 9
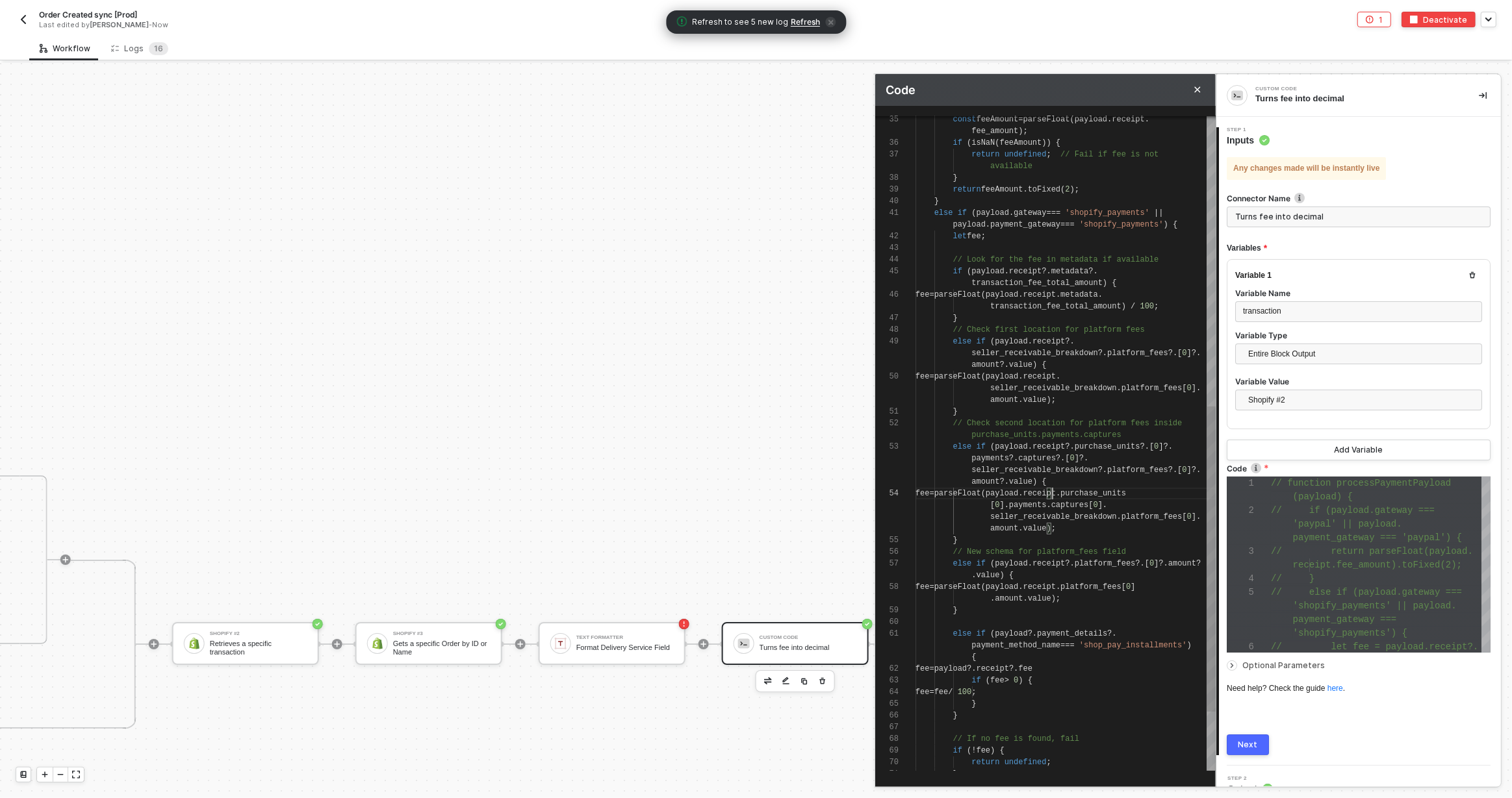
scroll to position [23, 137]
type textarea "} else if (payload.gateway === 'shopify_payments' || payload.payment_gateway ==…"
click at [1198, 223] on div "payload . payment_gateway === 'shopify_payments' ) {" at bounding box center [1065, 224] width 301 height 12
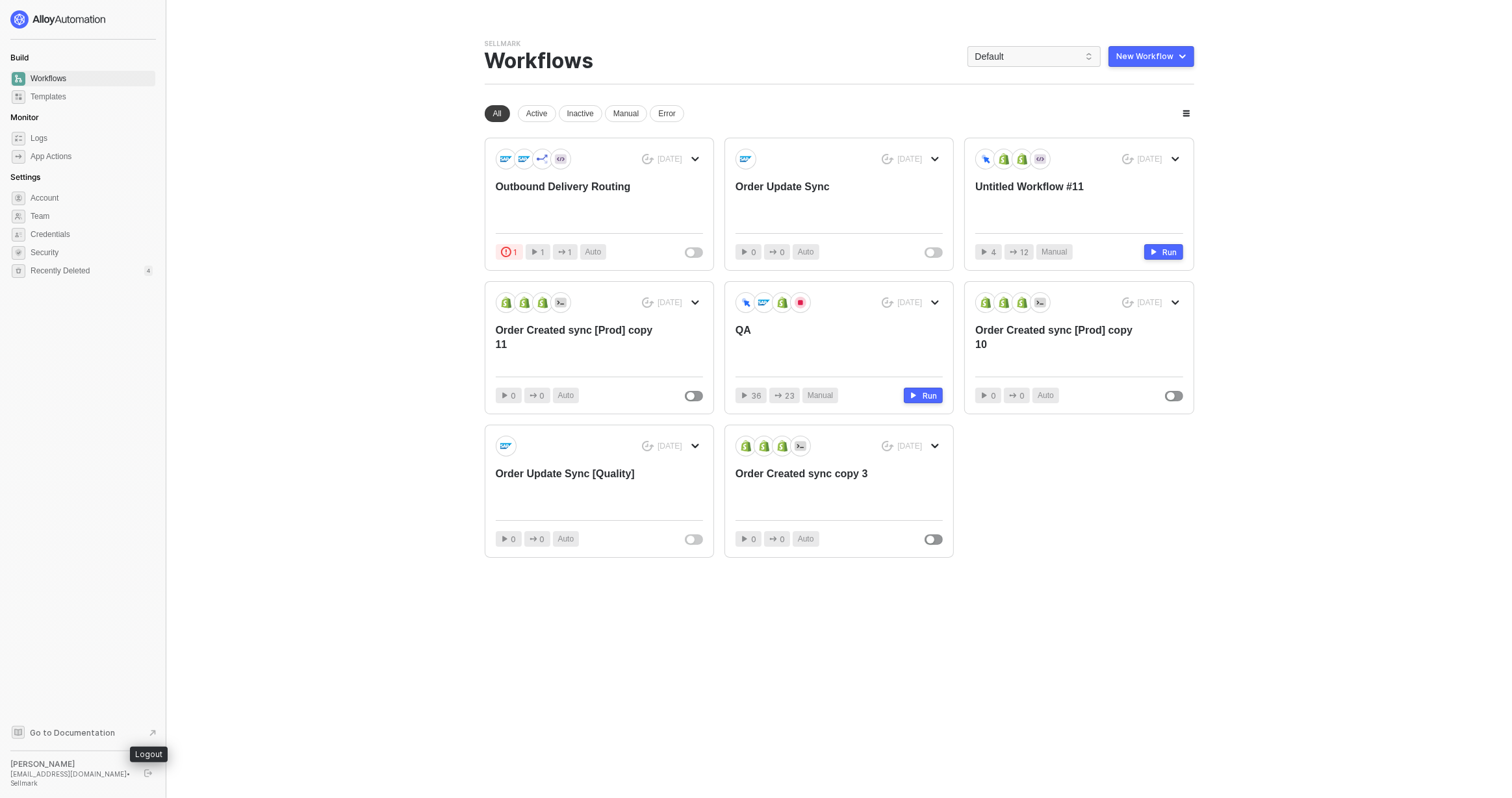
click at [150, 777] on icon "logout" at bounding box center [148, 773] width 7 height 7
